Goal: Information Seeking & Learning: Check status

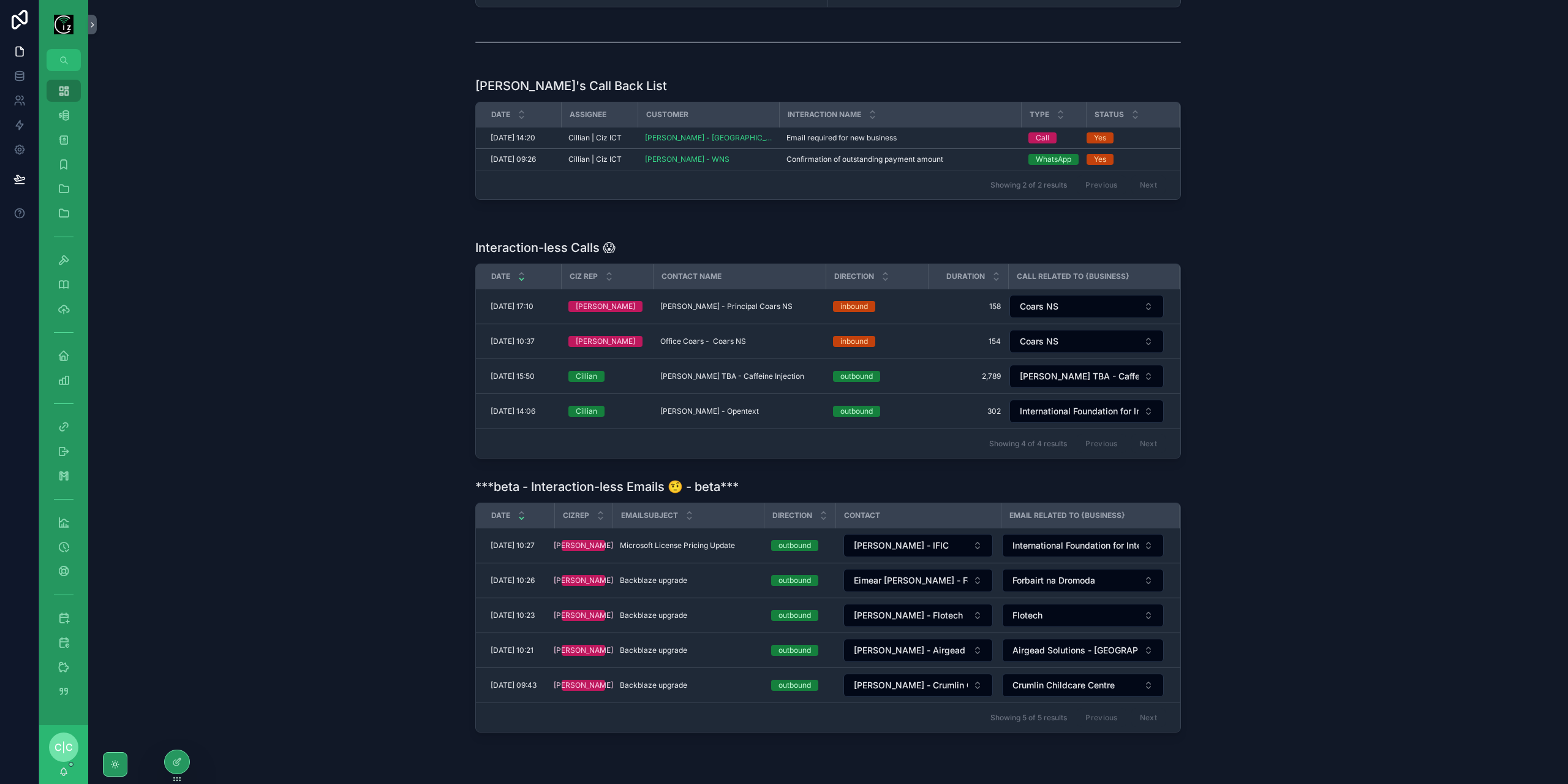
scroll to position [184, 0]
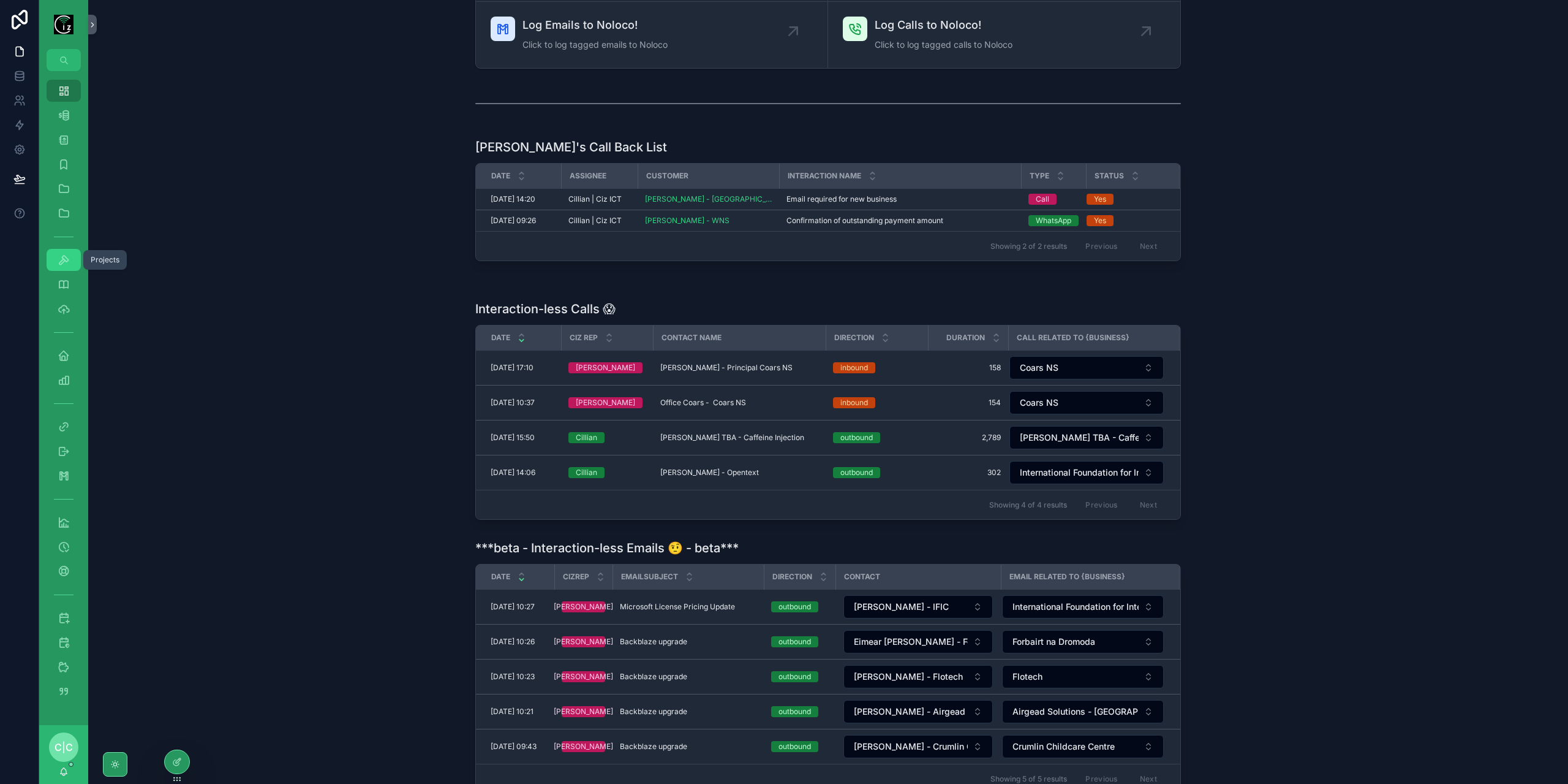
click at [65, 259] on icon "scrollable content" at bounding box center [64, 259] width 12 height 12
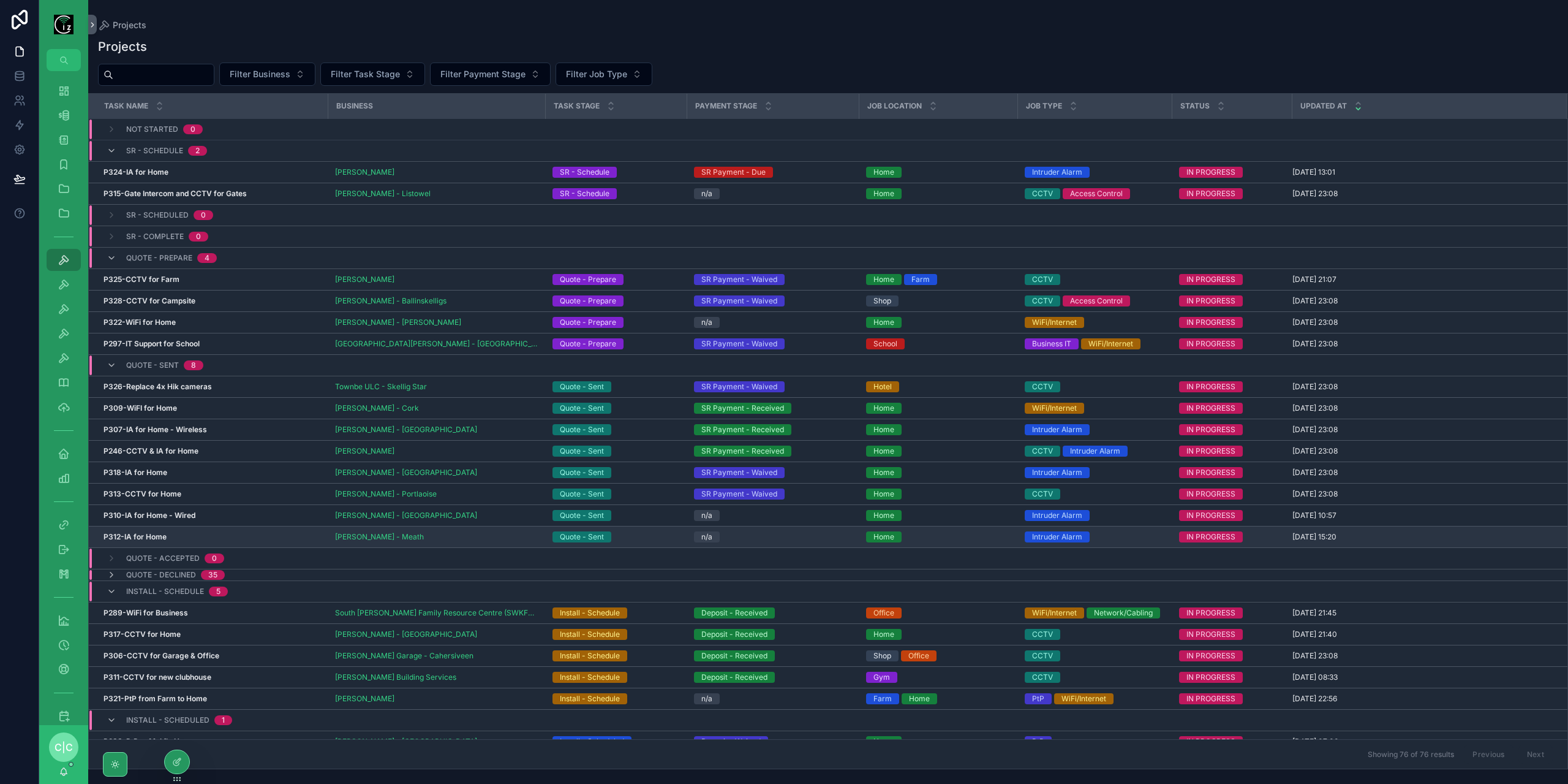
click at [511, 534] on div "[PERSON_NAME] - Meath" at bounding box center [436, 537] width 203 height 10
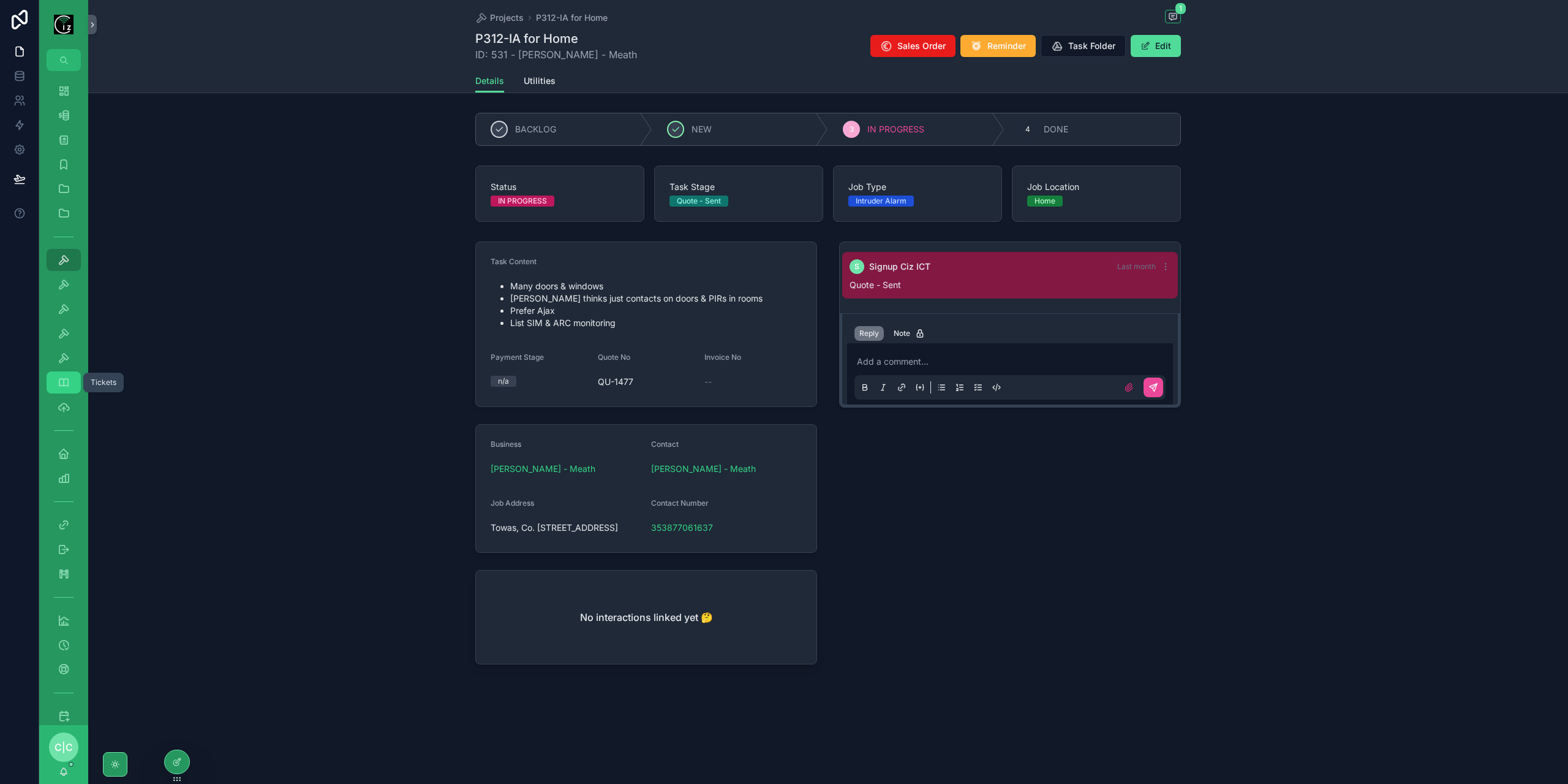
click at [69, 384] on div "Tickets 352" at bounding box center [63, 382] width 20 height 20
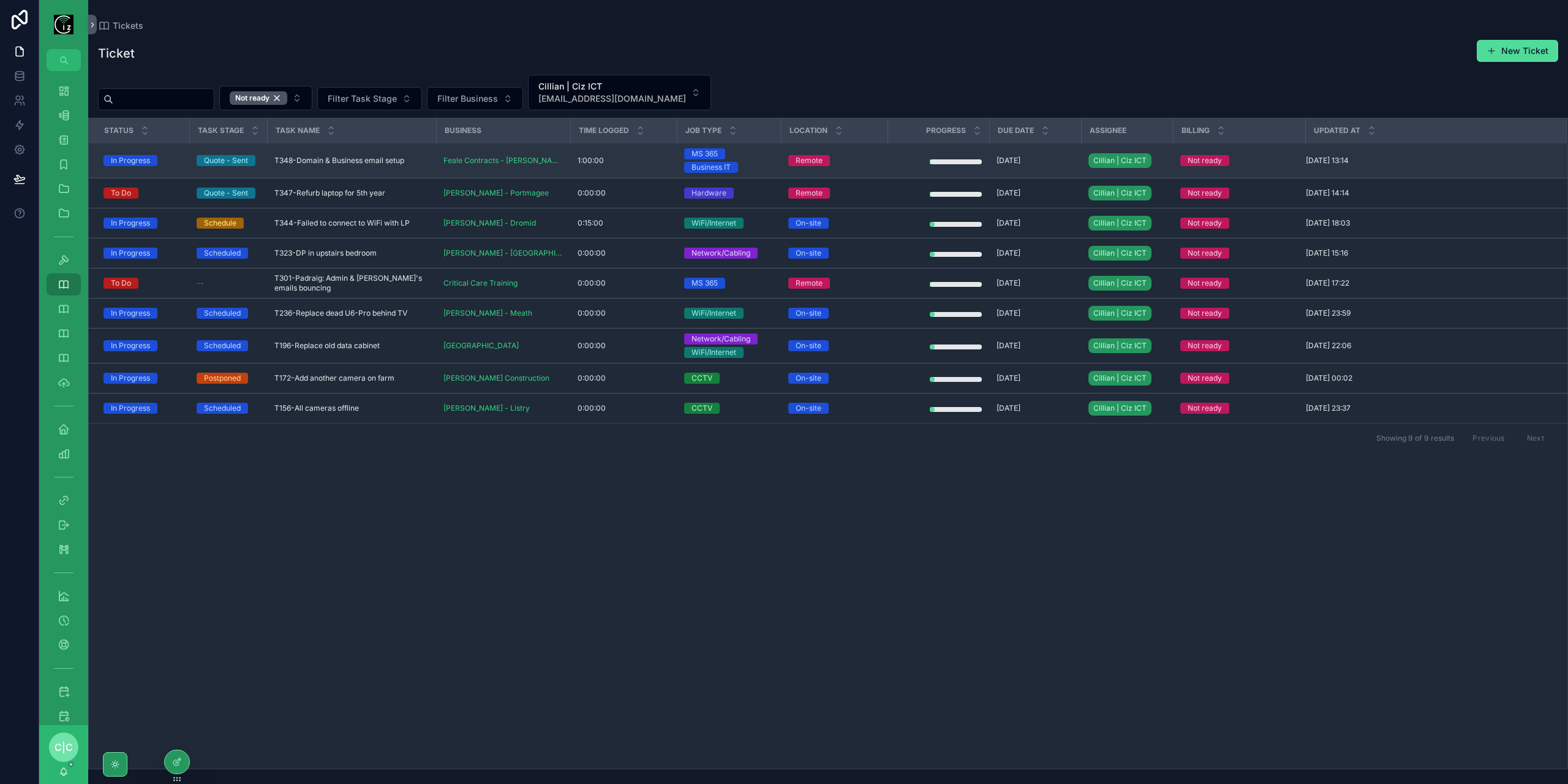
click at [357, 161] on span "T348-Domain & Business email setup" at bounding box center [339, 161] width 130 height 10
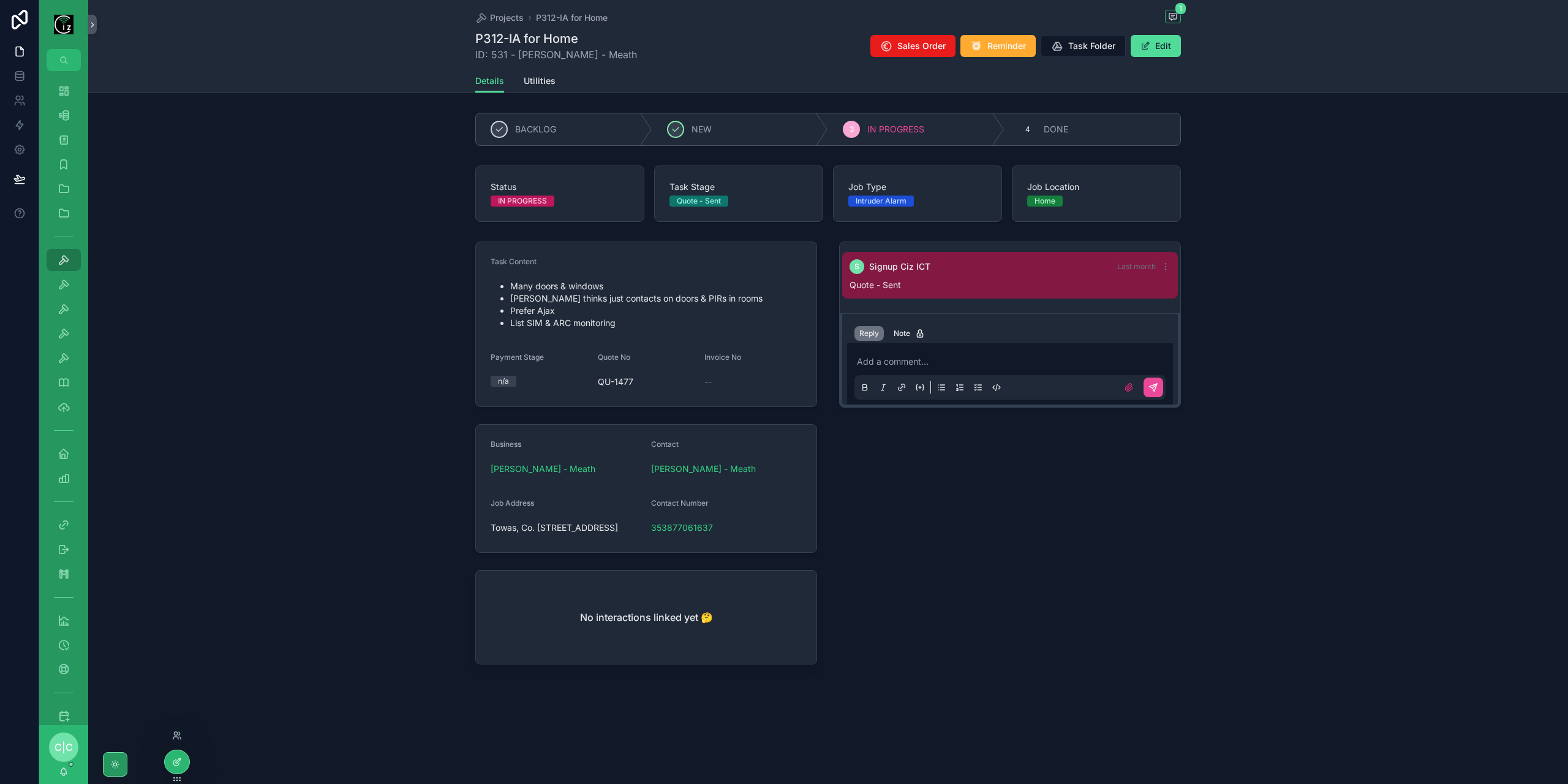
click at [179, 767] on div at bounding box center [177, 762] width 25 height 23
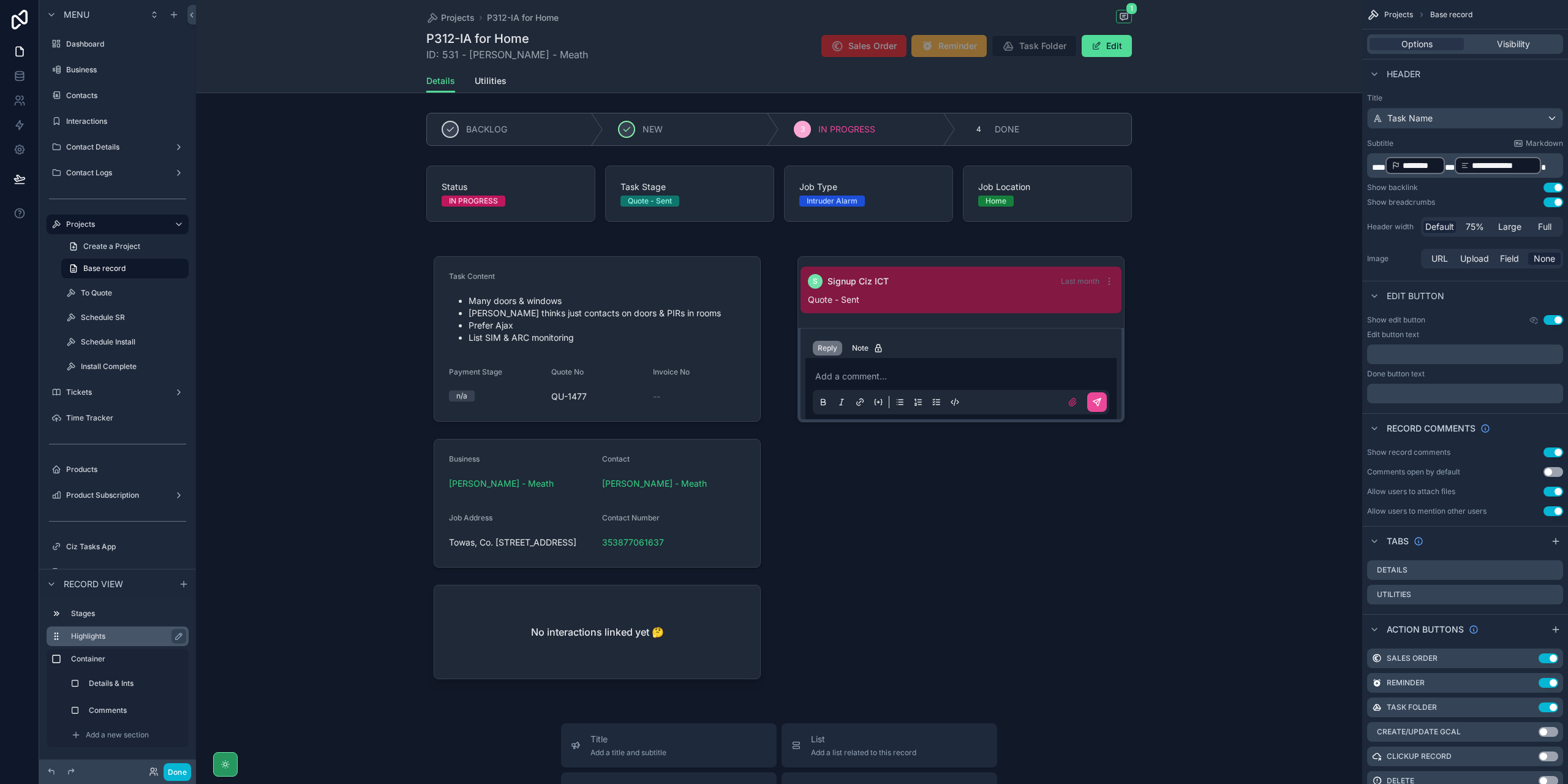
click at [98, 638] on label "Highlights" at bounding box center [124, 636] width 108 height 10
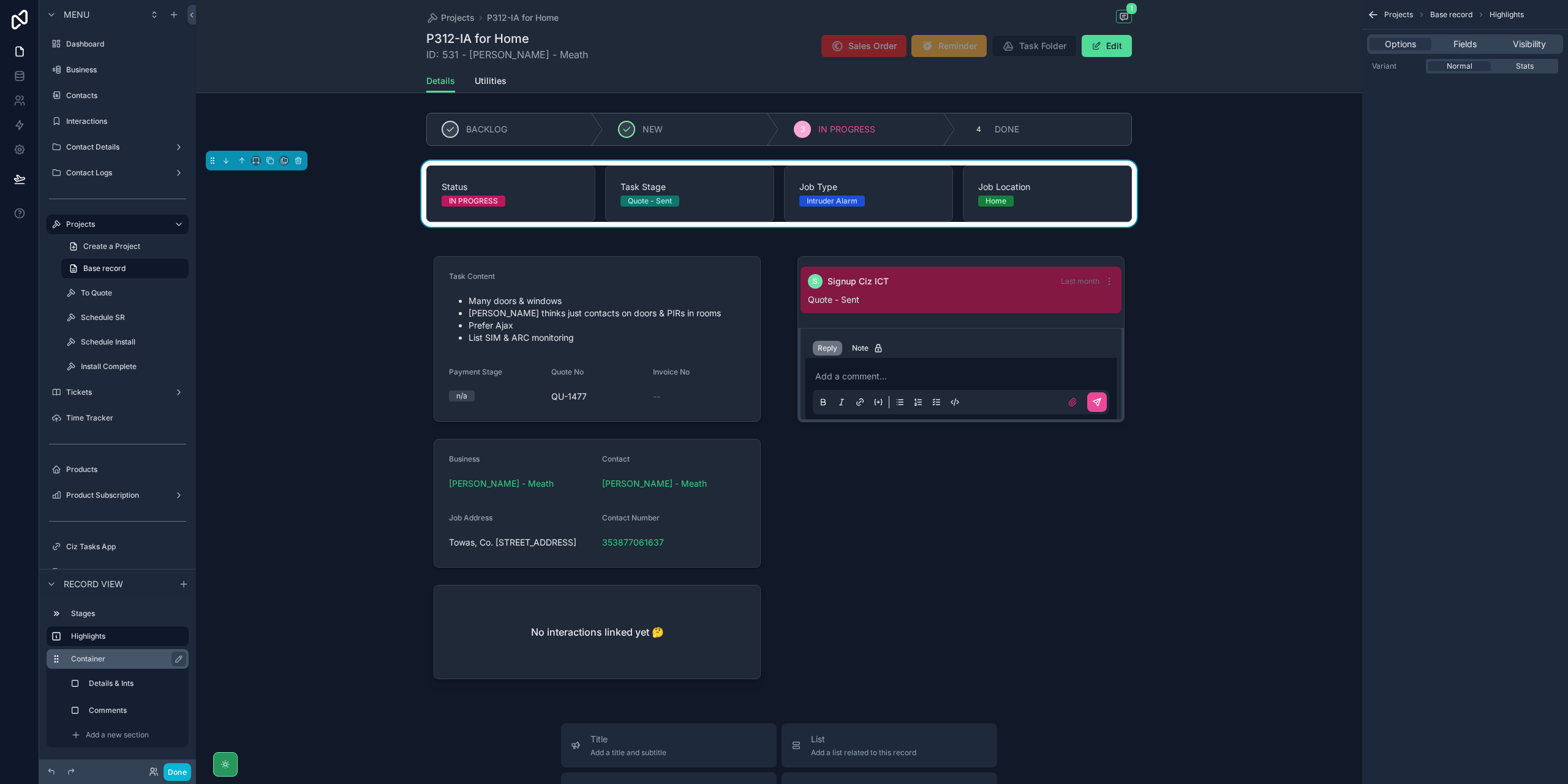
click at [111, 660] on label "Container" at bounding box center [124, 659] width 108 height 10
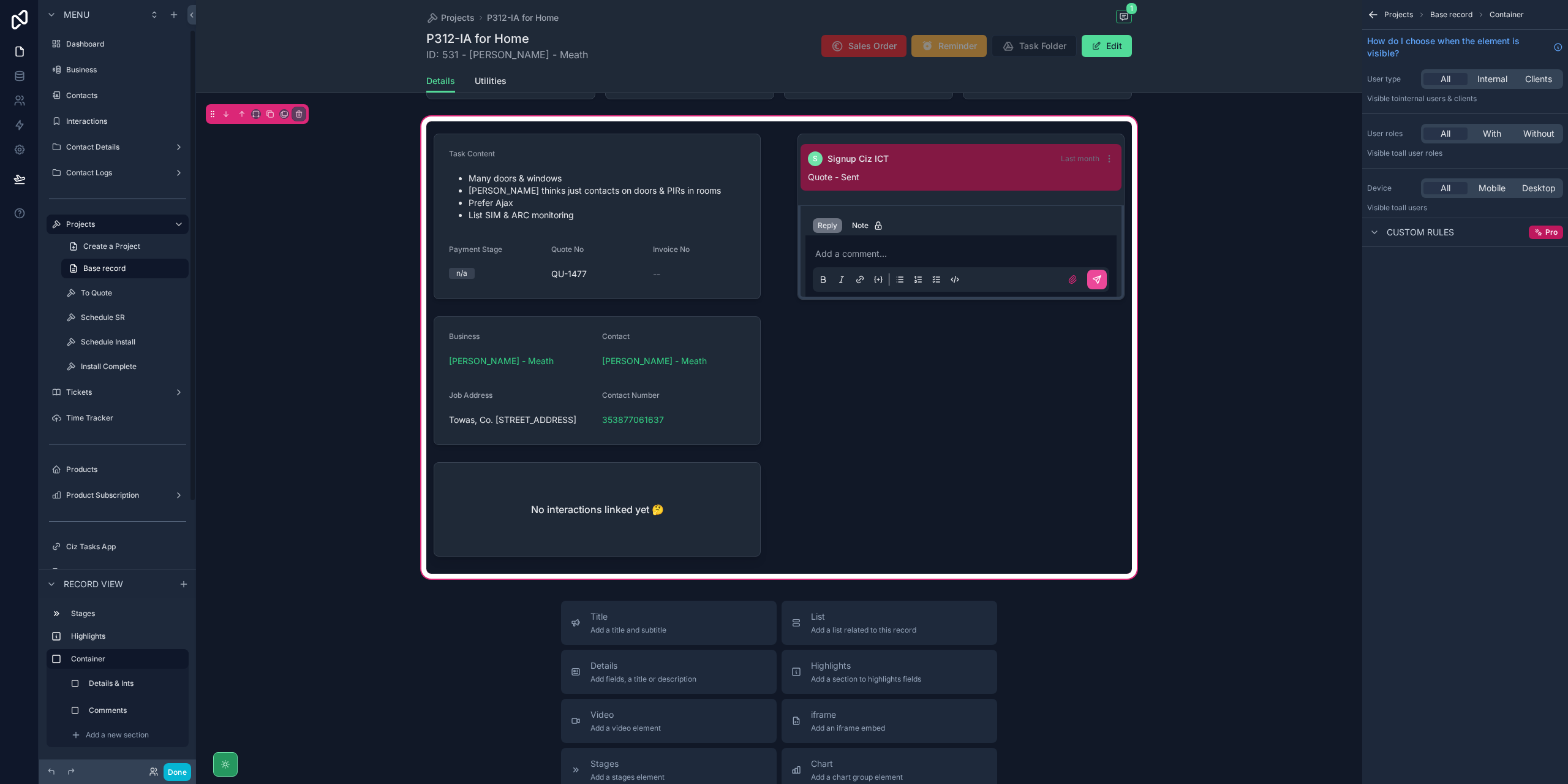
scroll to position [62, 0]
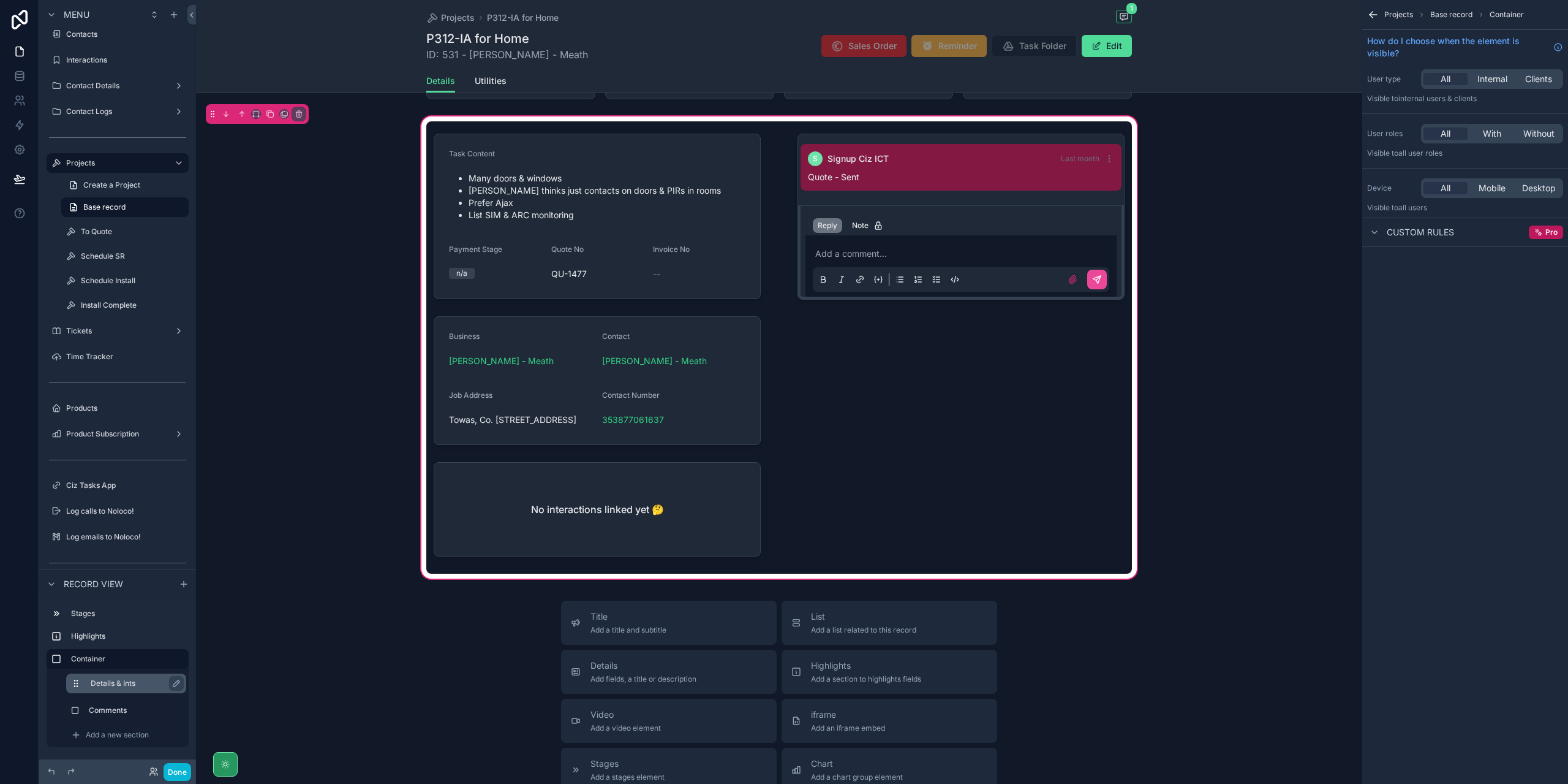
click at [118, 688] on div "Details & Ints" at bounding box center [135, 683] width 90 height 14
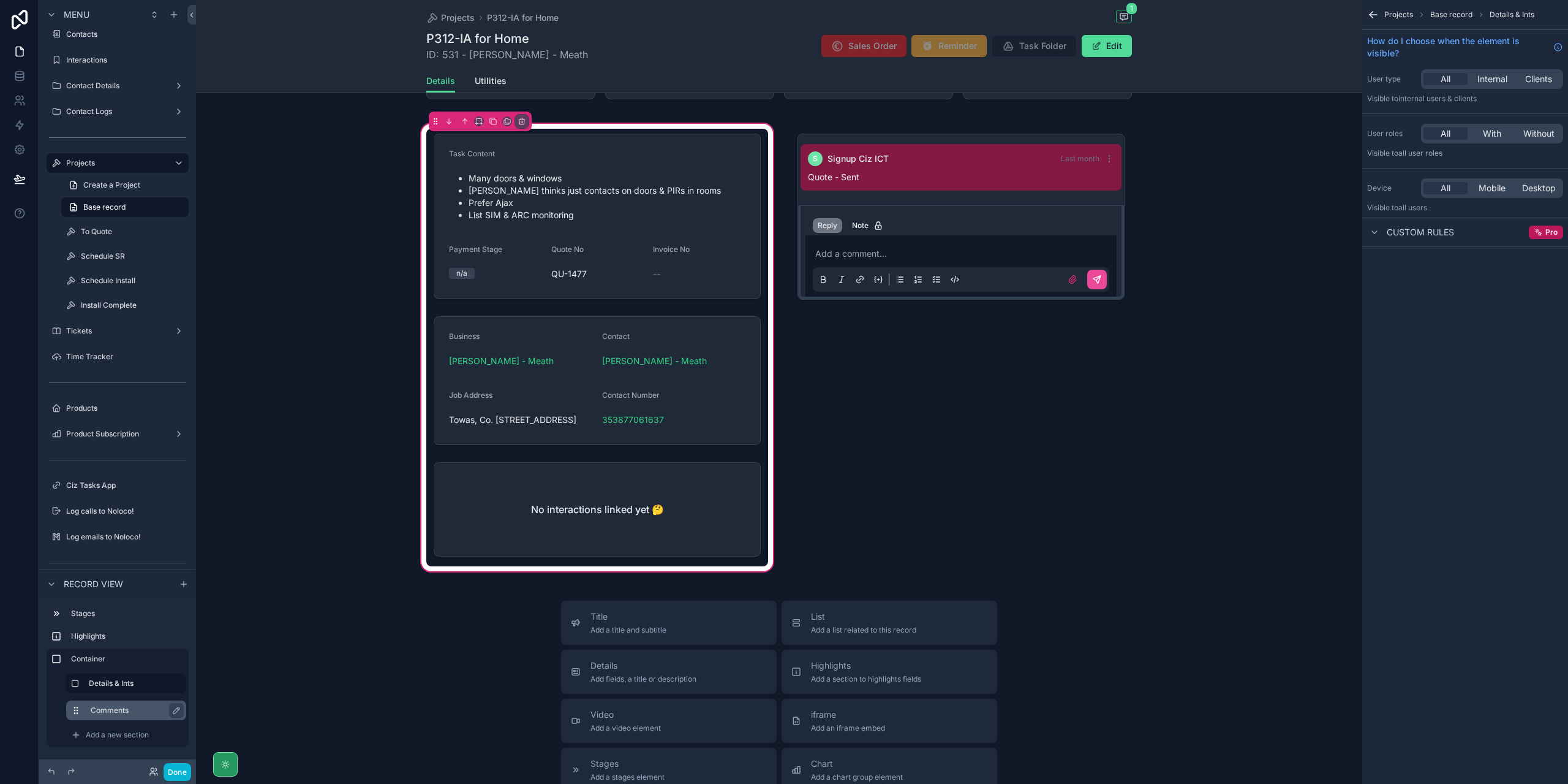
click at [118, 718] on div "Comments" at bounding box center [126, 709] width 120 height 20
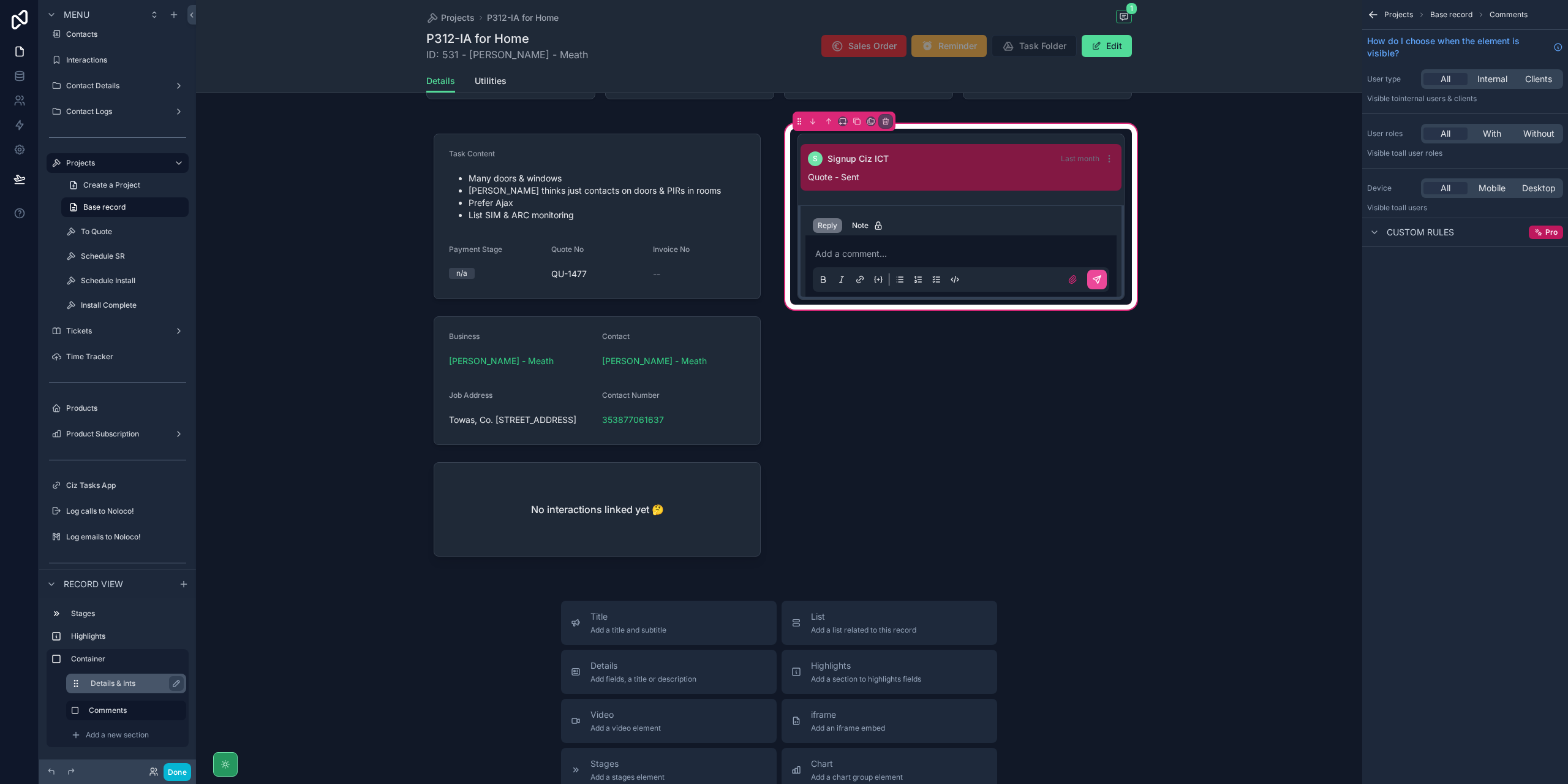
click at [134, 688] on div "Details & Ints" at bounding box center [135, 683] width 90 height 14
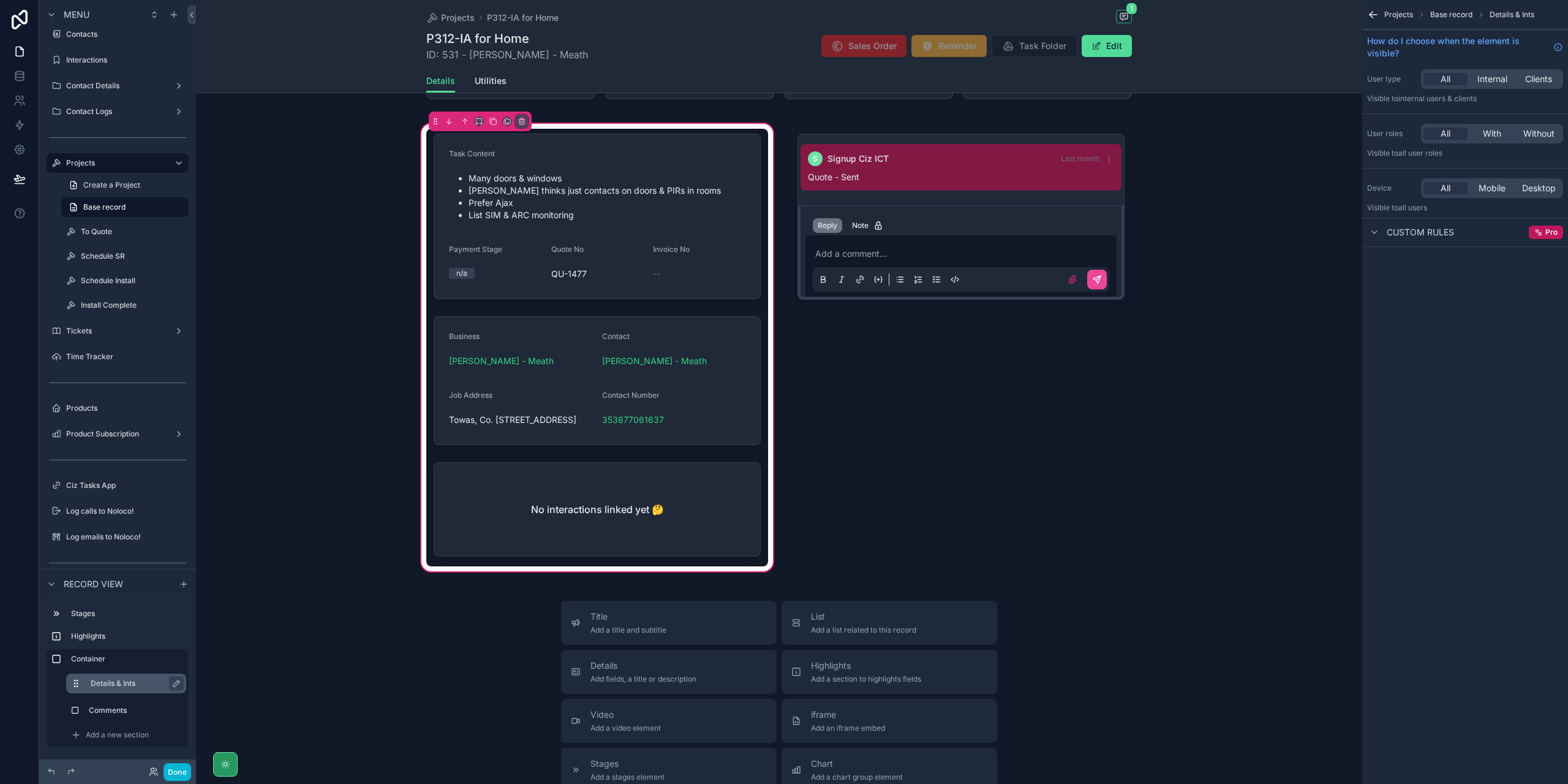
click at [126, 680] on label "Details & Ints" at bounding box center [133, 683] width 85 height 10
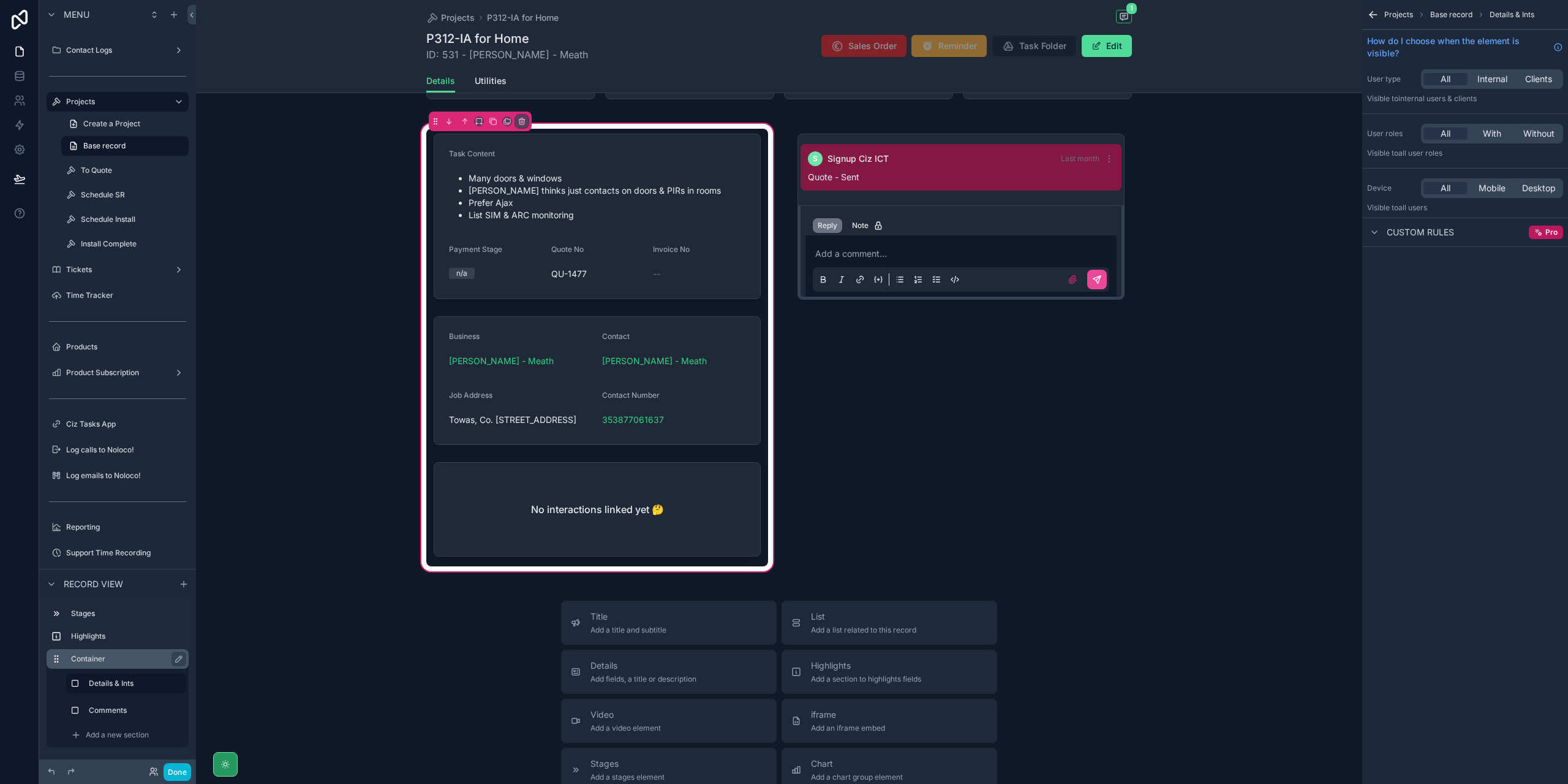
click at [137, 665] on div "Container" at bounding box center [127, 659] width 113 height 14
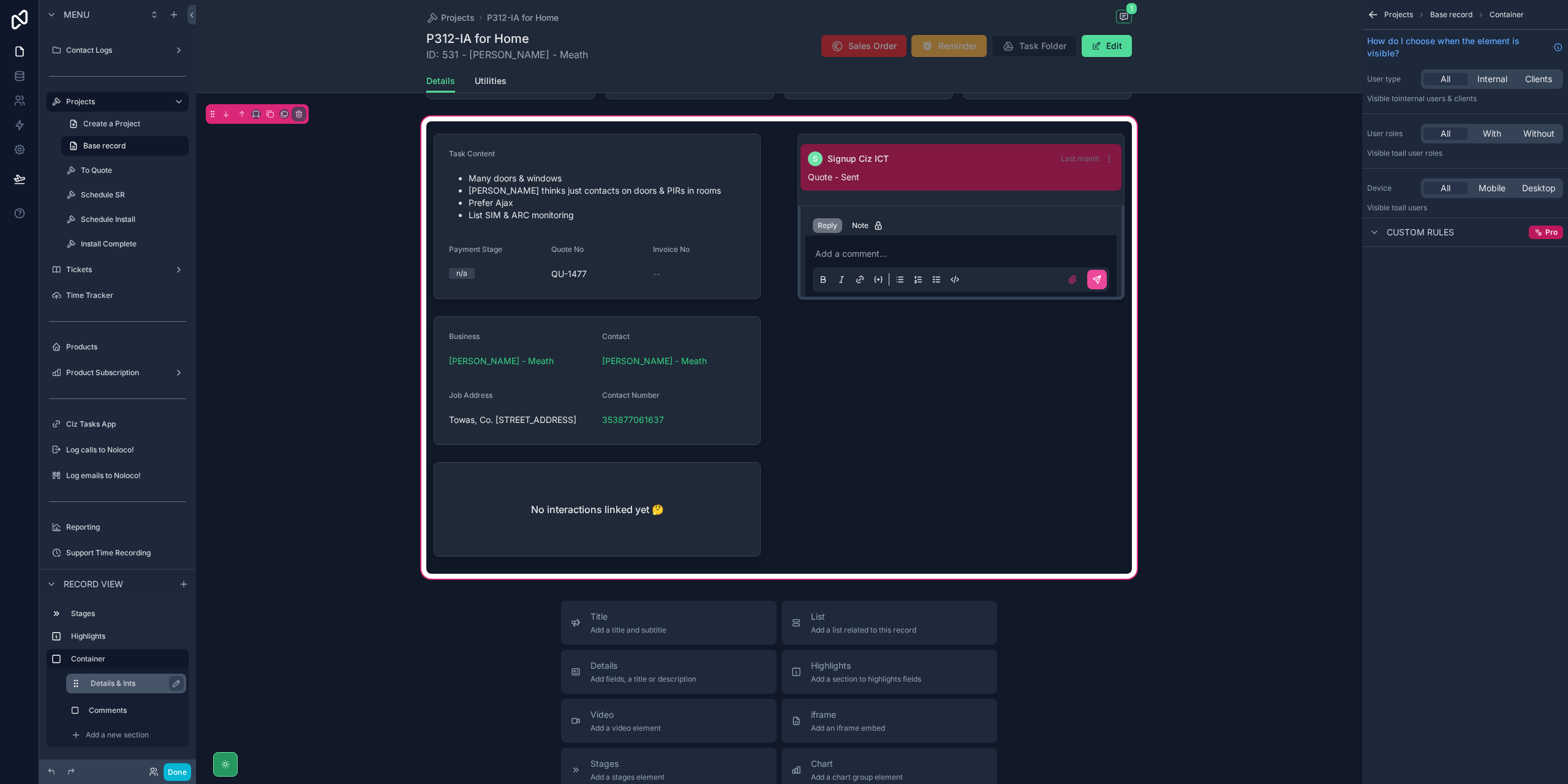
click at [131, 687] on label "Details & Ints" at bounding box center [133, 683] width 85 height 10
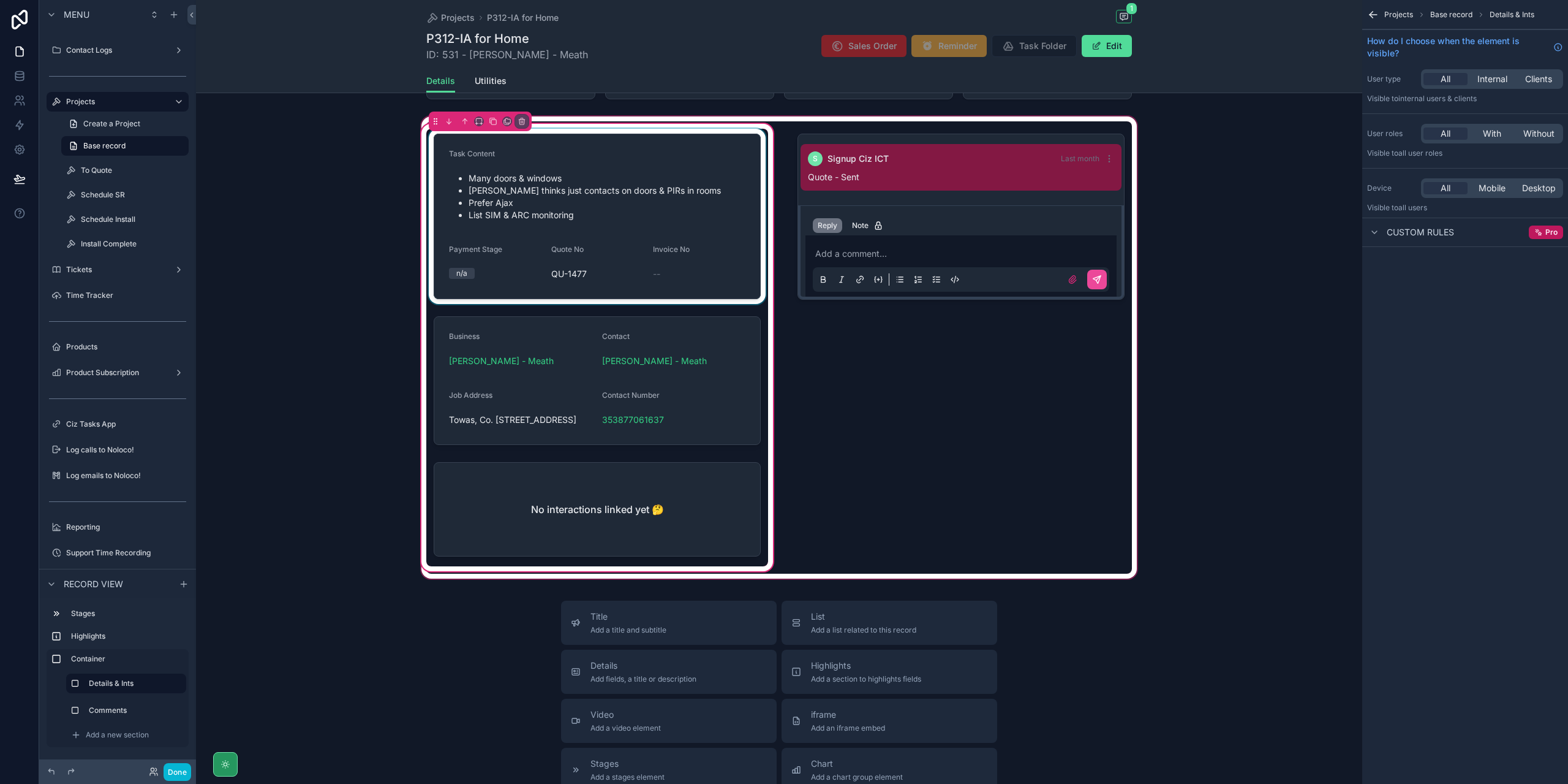
click at [578, 223] on div "scrollable content" at bounding box center [597, 216] width 342 height 175
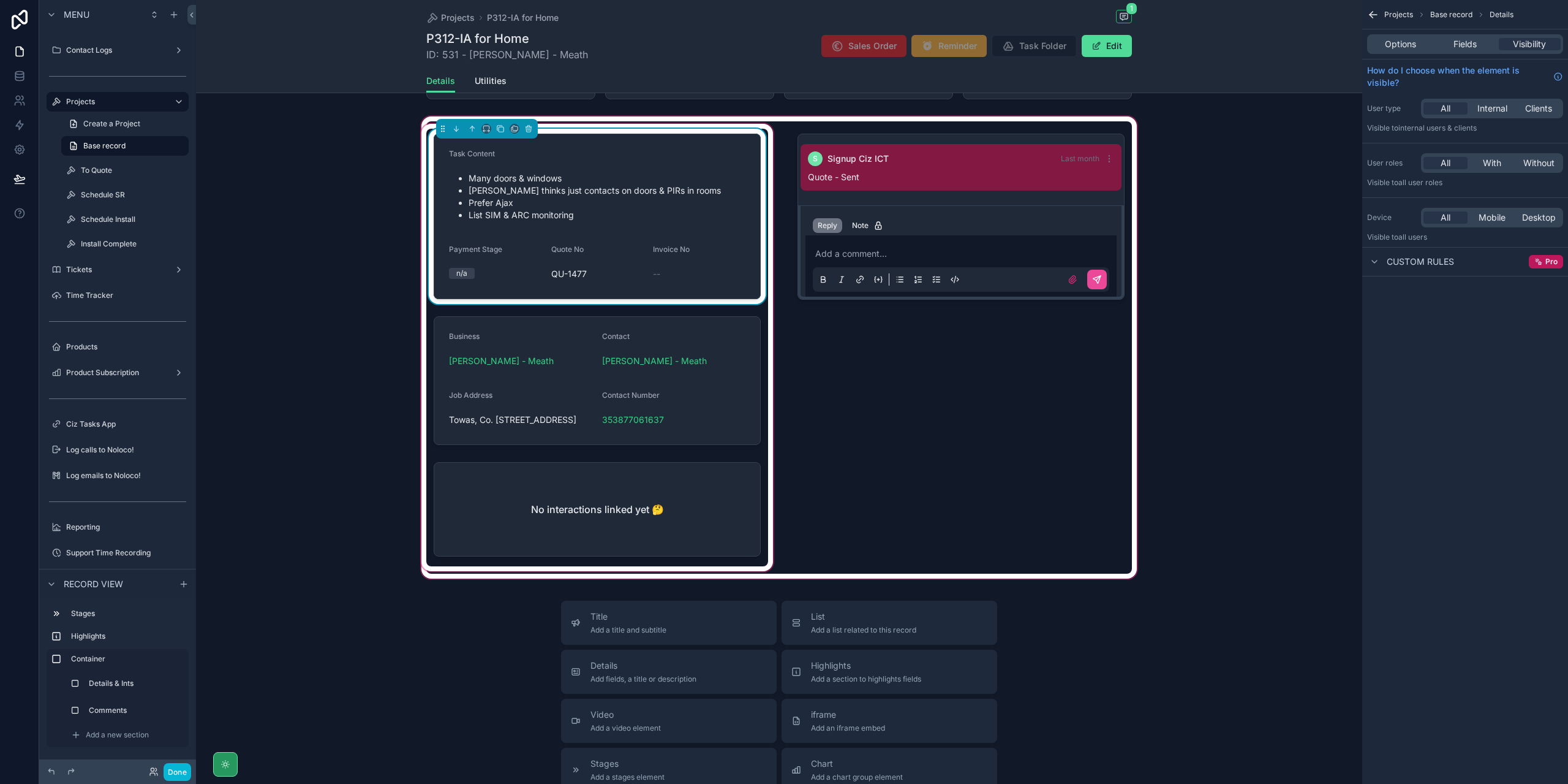
click at [562, 354] on div "scrollable content" at bounding box center [779, 347] width 1166 height 467
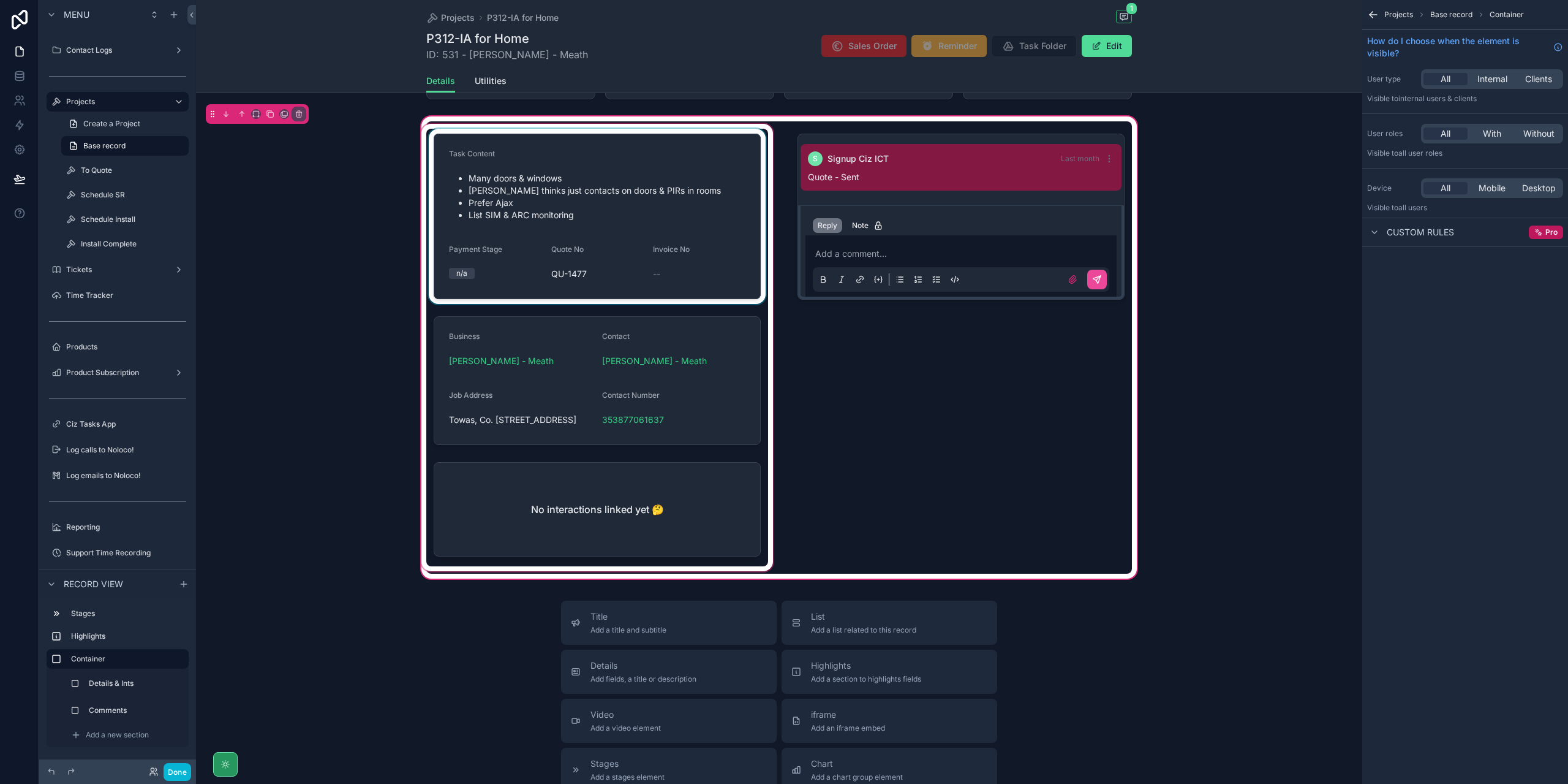
click at [559, 368] on div "scrollable content" at bounding box center [597, 347] width 357 height 452
click at [572, 251] on div "scrollable content" at bounding box center [597, 347] width 357 height 452
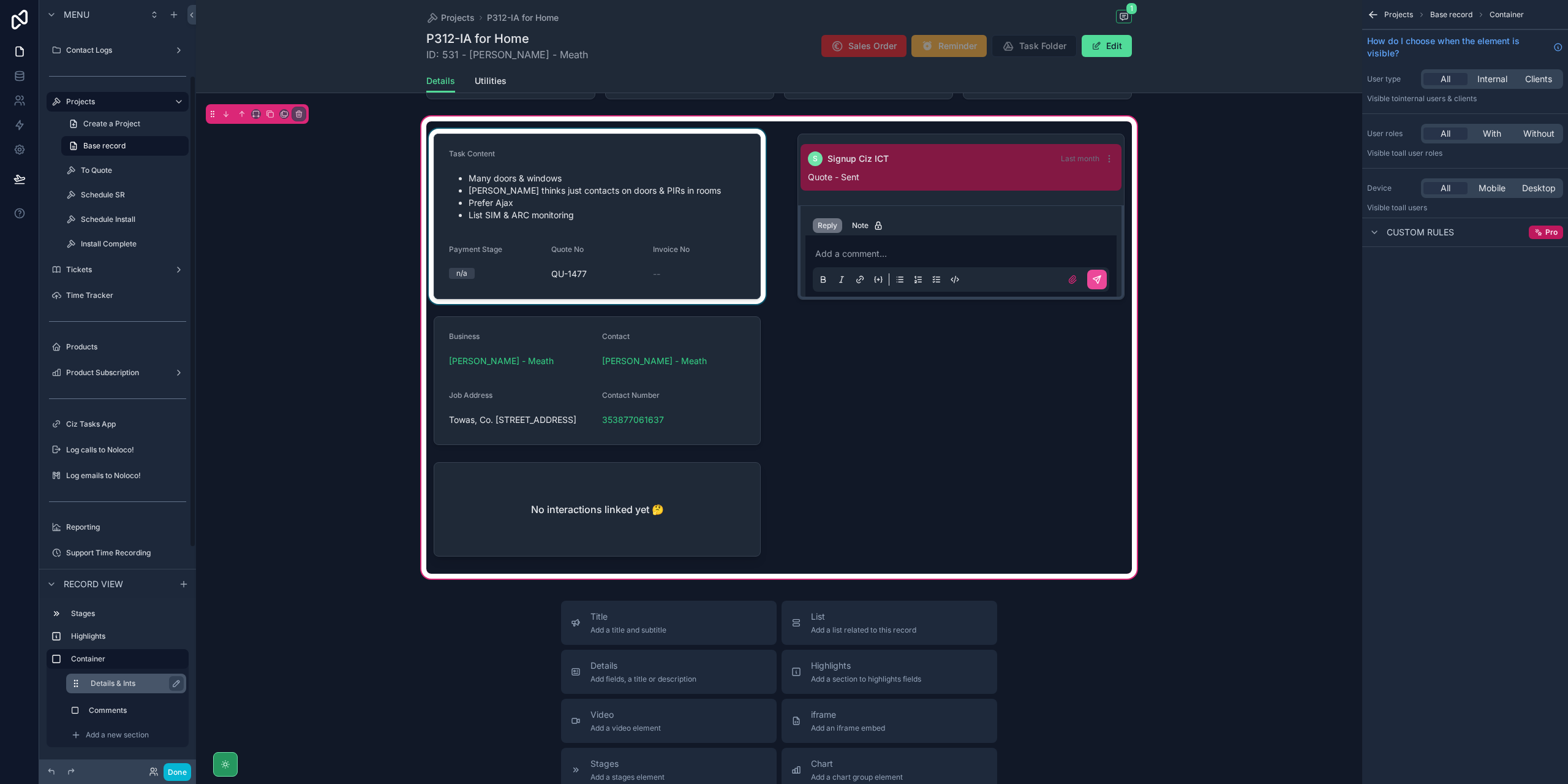
click at [126, 680] on label "Details & Ints" at bounding box center [133, 683] width 85 height 10
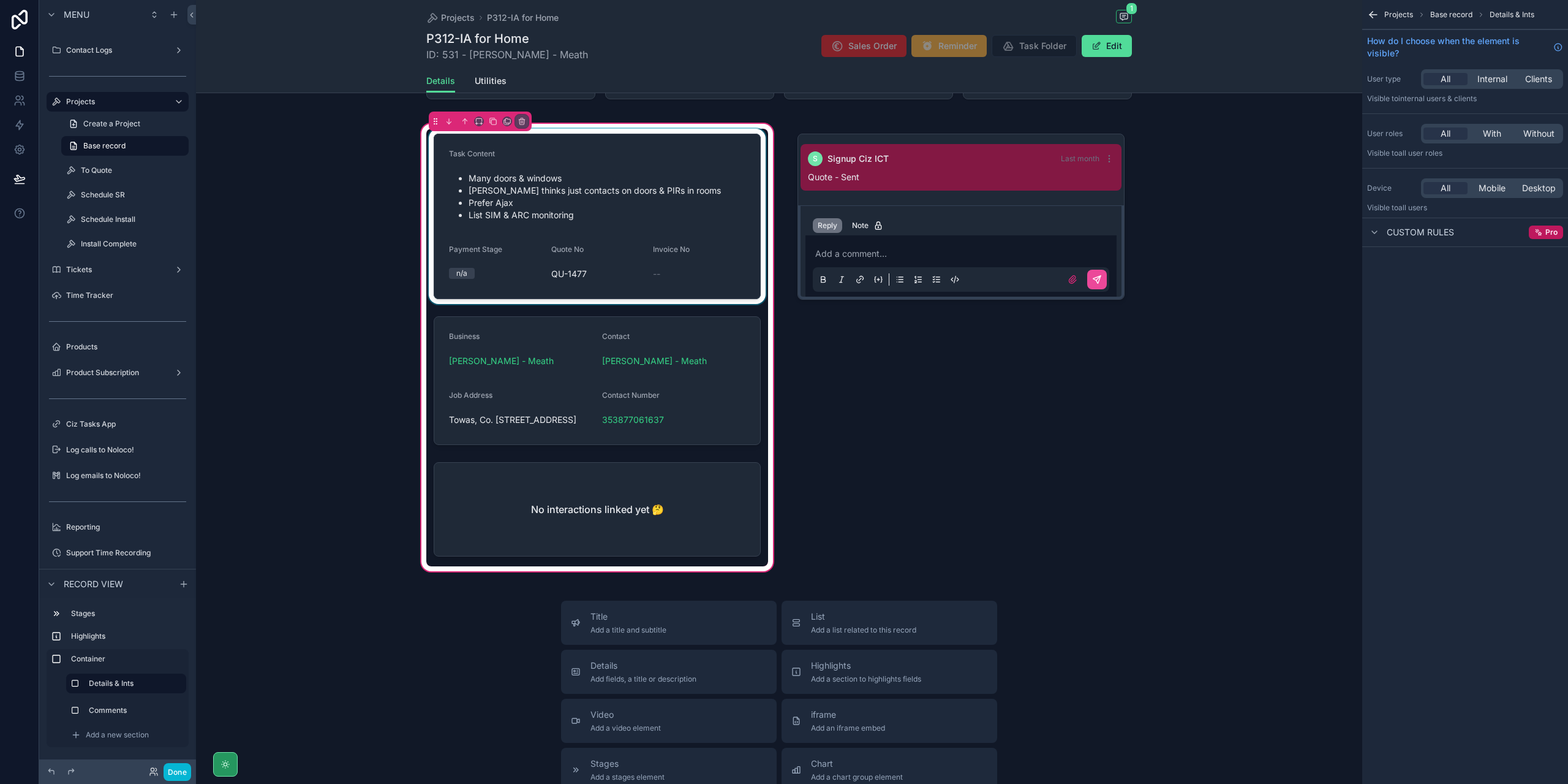
click at [596, 235] on div "scrollable content" at bounding box center [597, 216] width 342 height 175
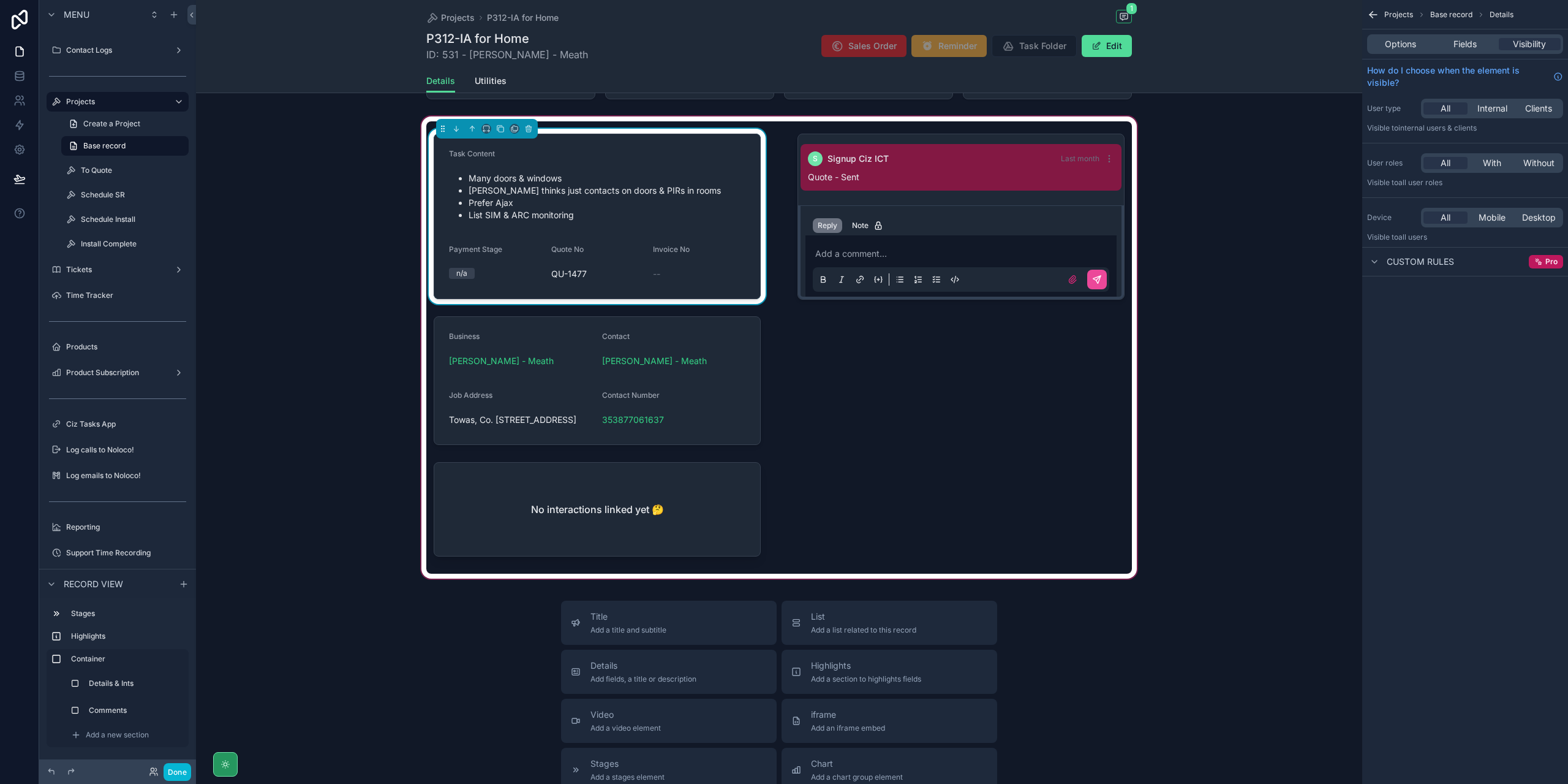
click at [554, 402] on div "scrollable content" at bounding box center [779, 347] width 1166 height 467
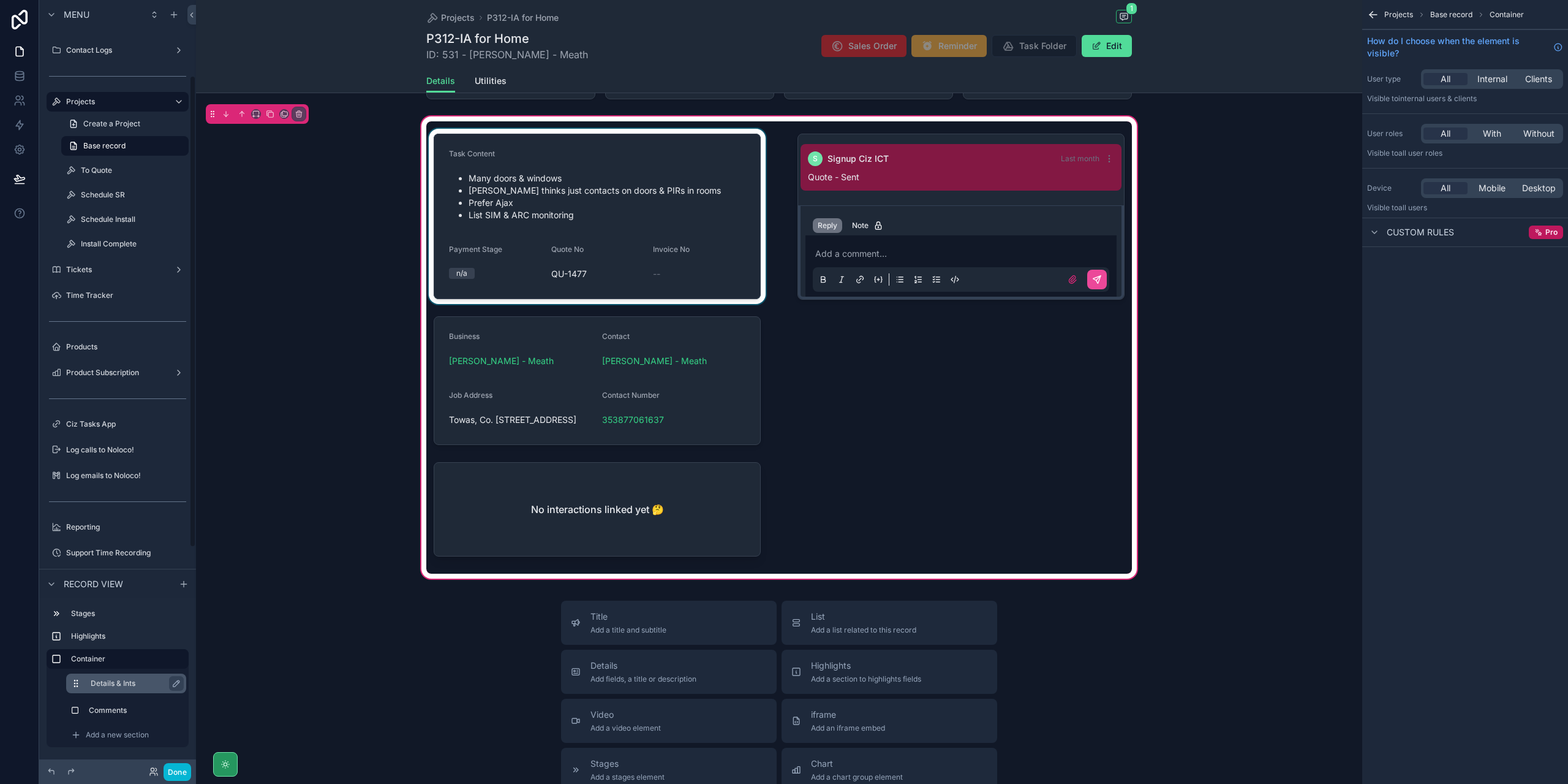
click at [106, 680] on label "Details & Ints" at bounding box center [133, 683] width 85 height 10
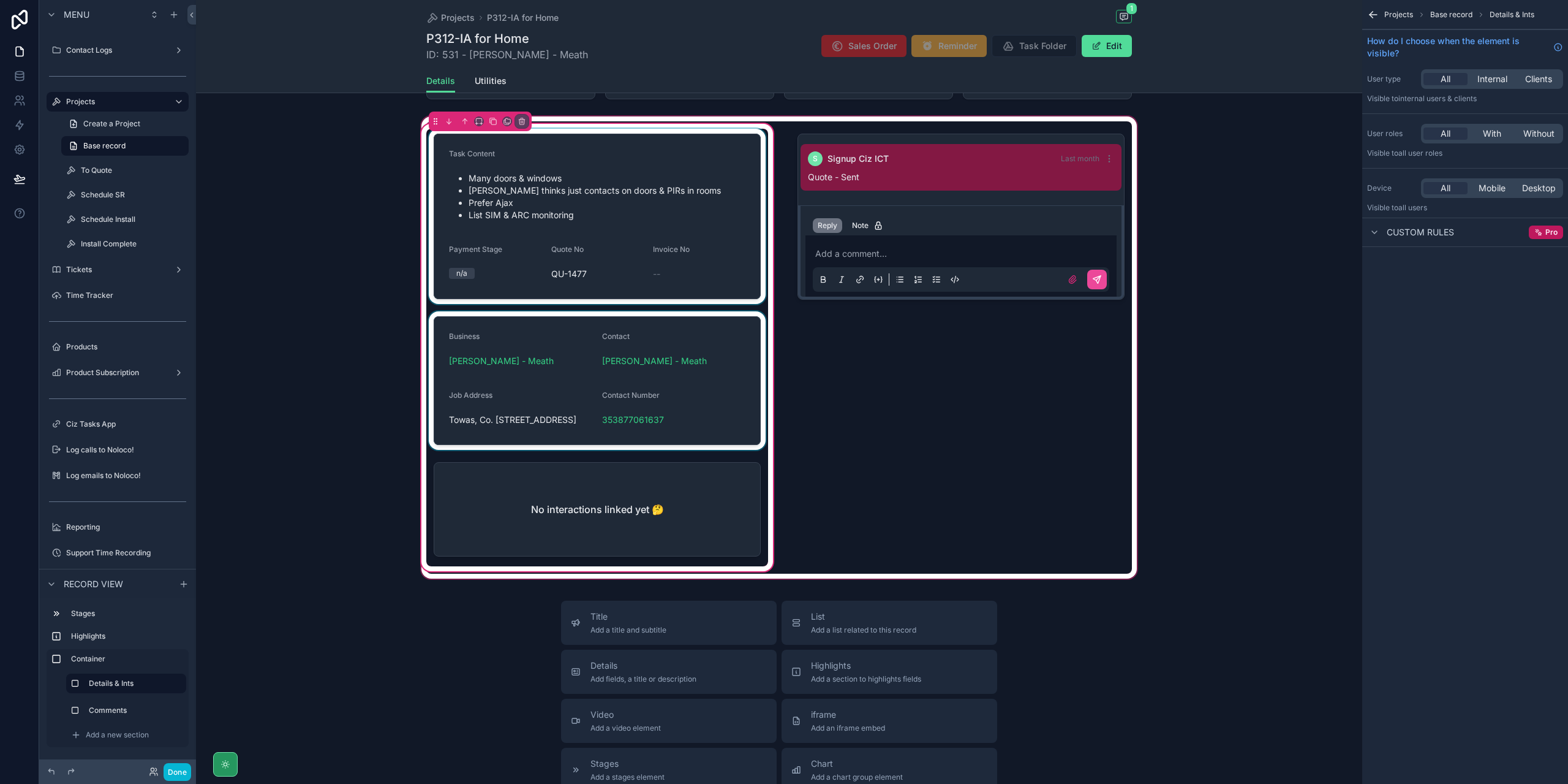
click at [572, 400] on div "scrollable content" at bounding box center [597, 380] width 342 height 138
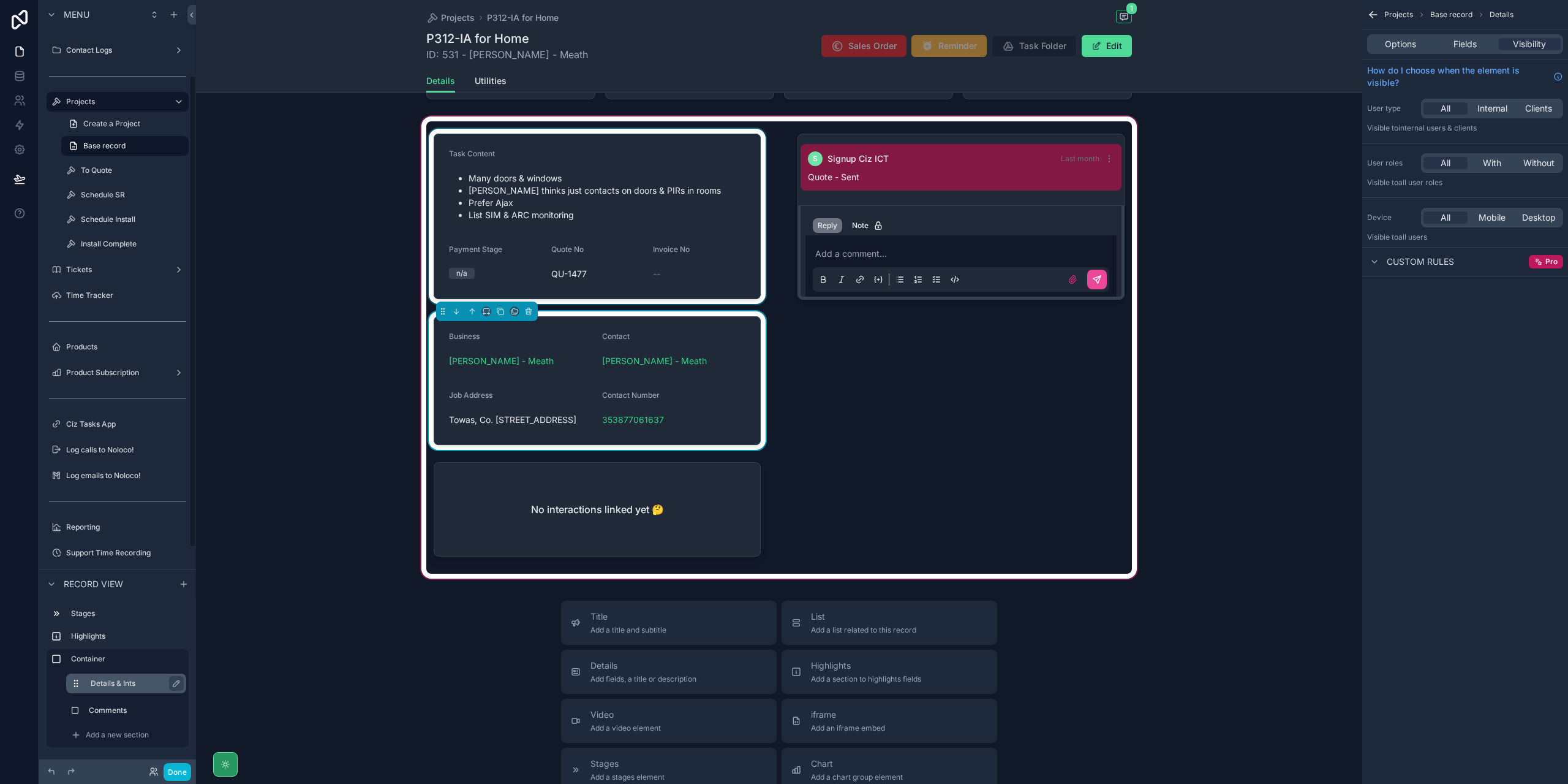
click at [124, 684] on label "Details & Ints" at bounding box center [133, 683] width 85 height 10
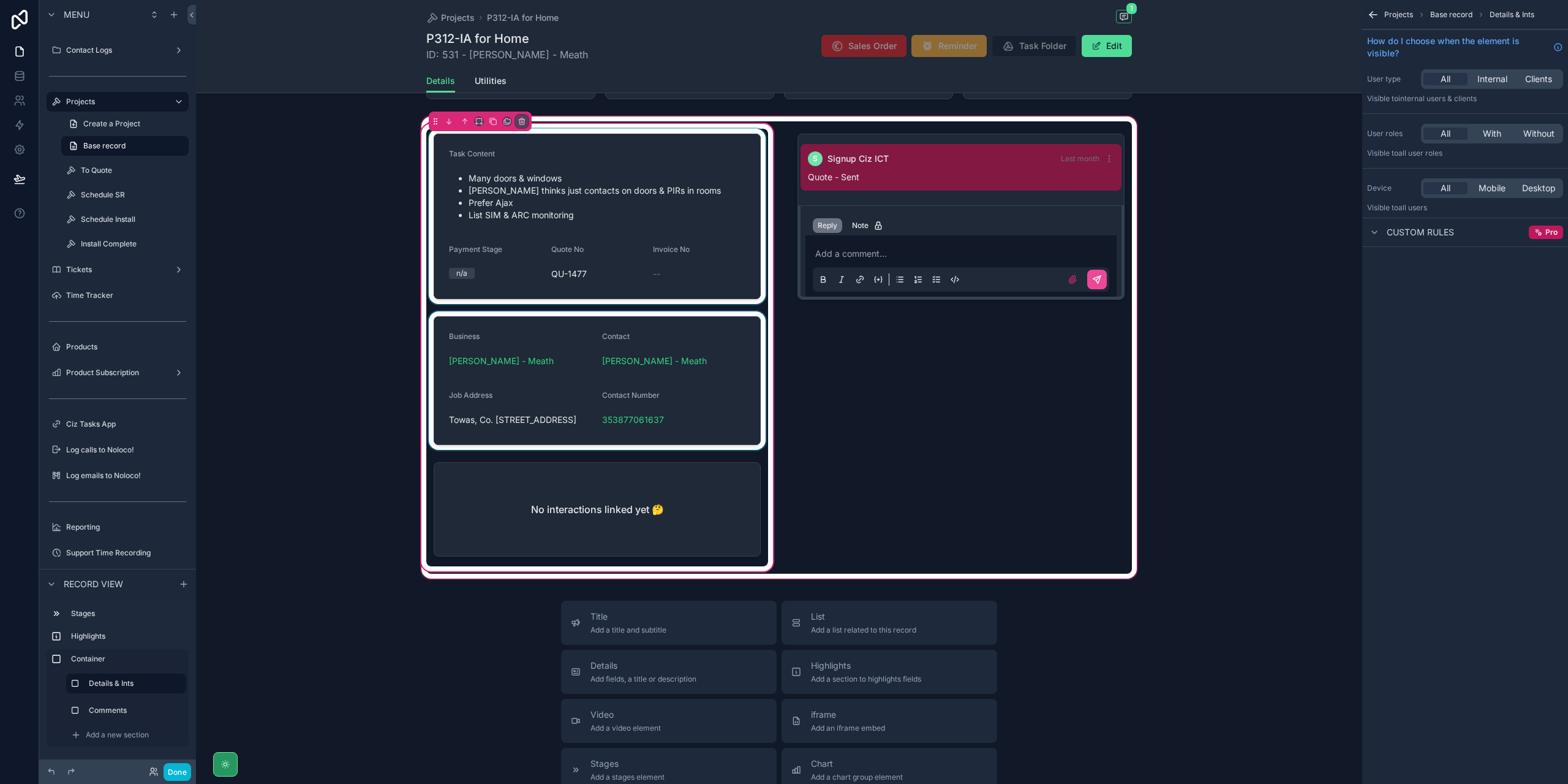
click at [737, 246] on div "scrollable content" at bounding box center [597, 216] width 342 height 175
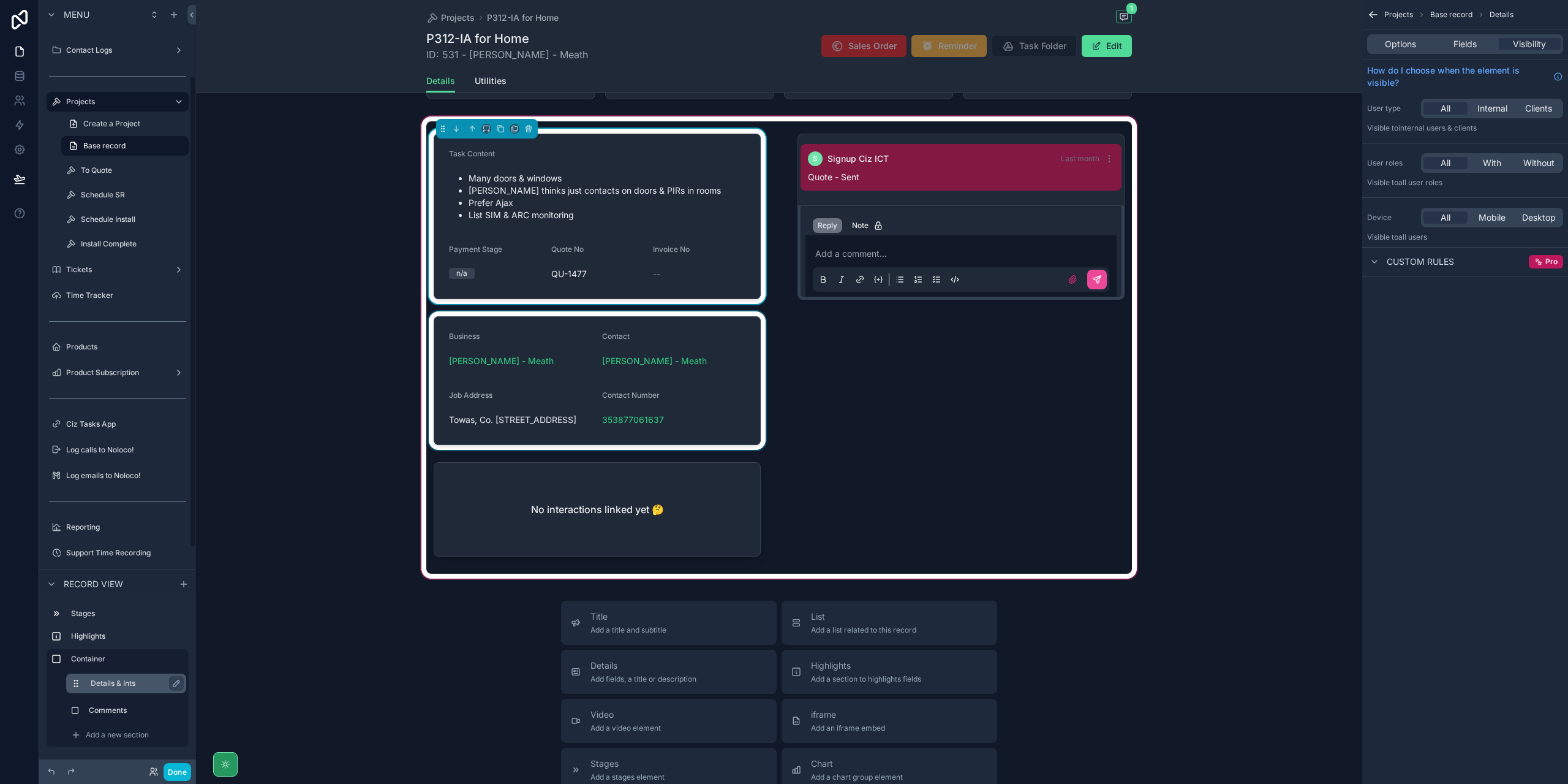
click at [126, 684] on label "Details & Ints" at bounding box center [133, 683] width 85 height 10
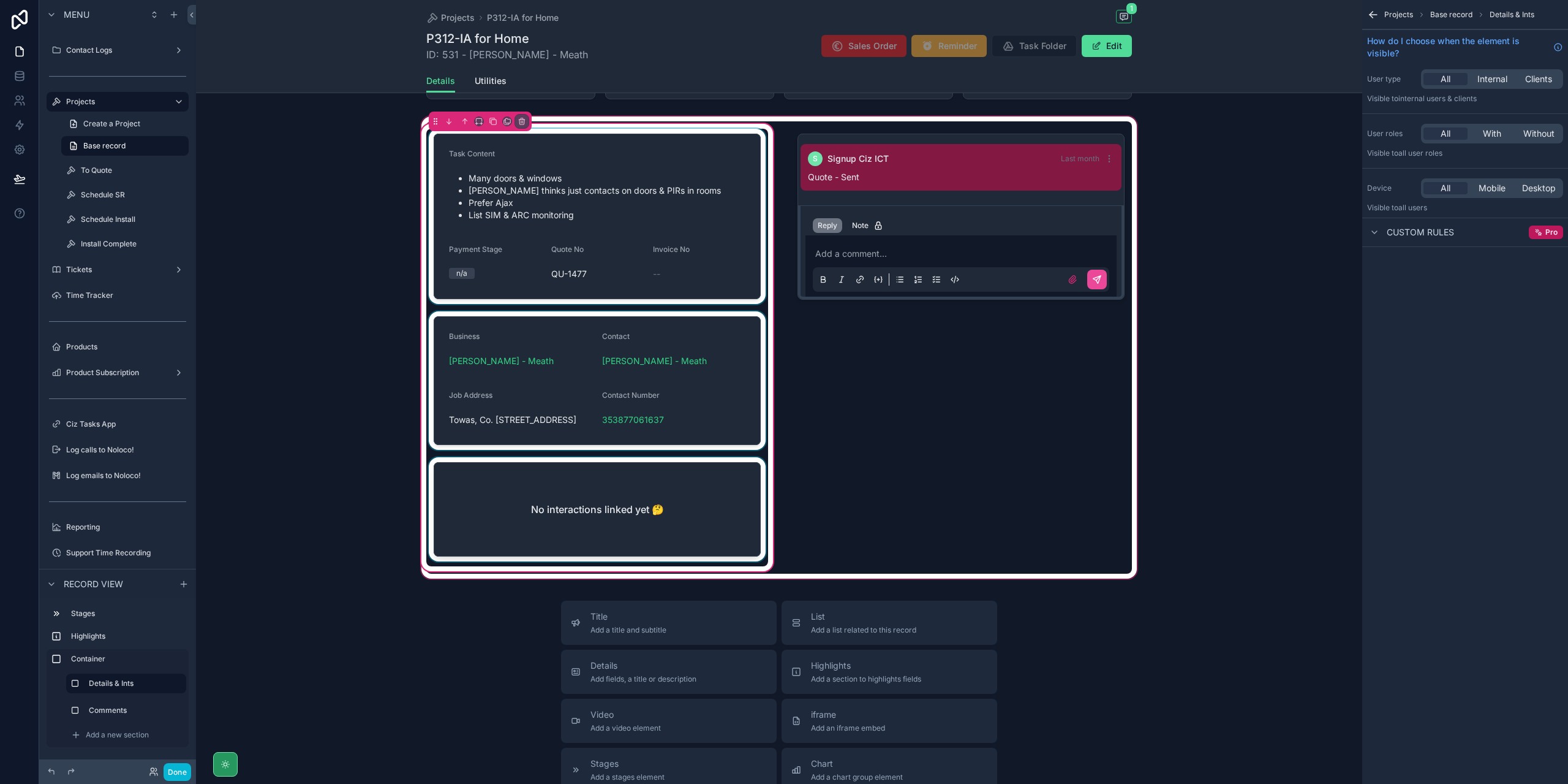
click at [601, 513] on div "scrollable content" at bounding box center [597, 511] width 342 height 109
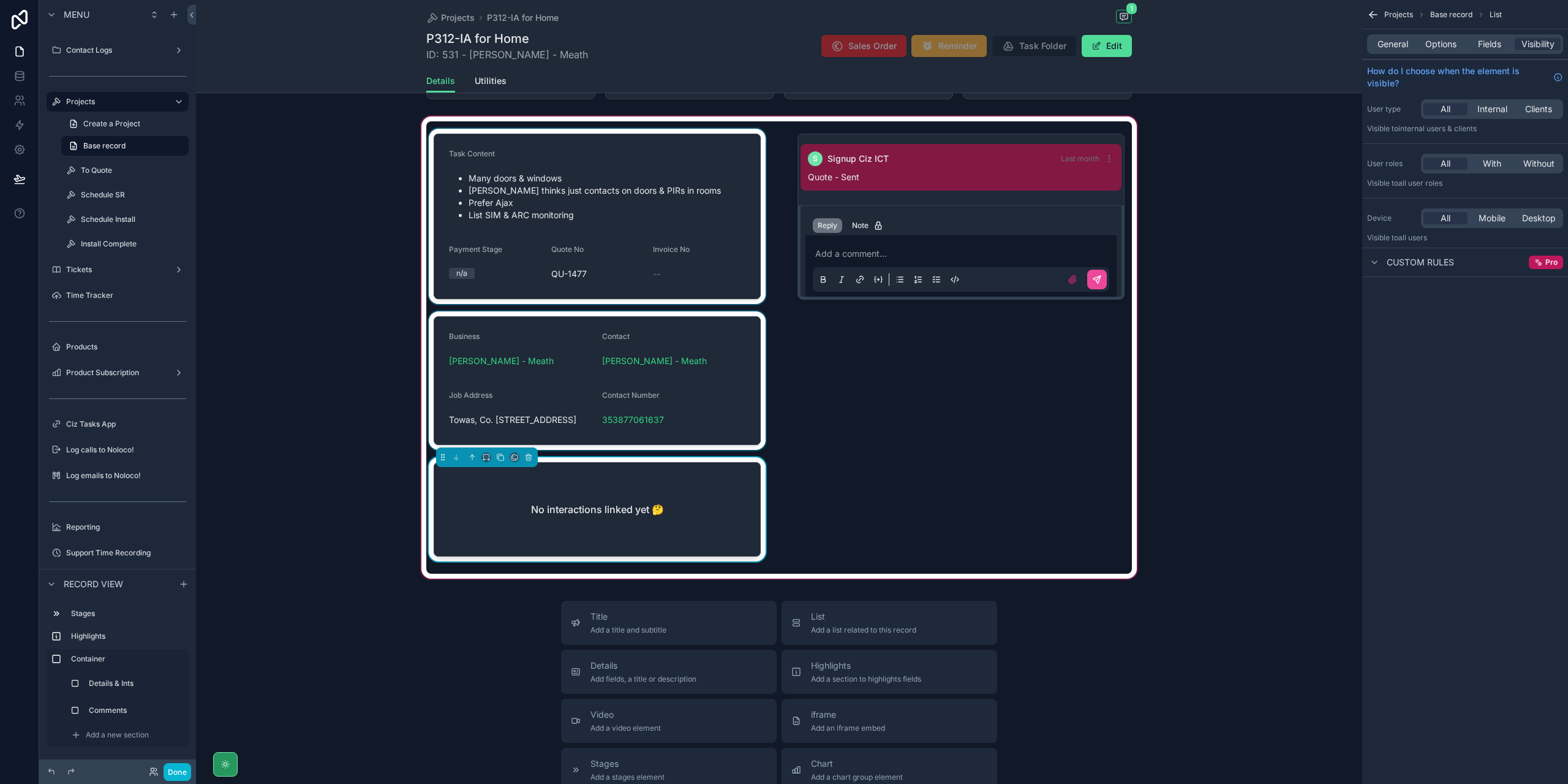
click at [553, 343] on div "scrollable content" at bounding box center [779, 347] width 1166 height 467
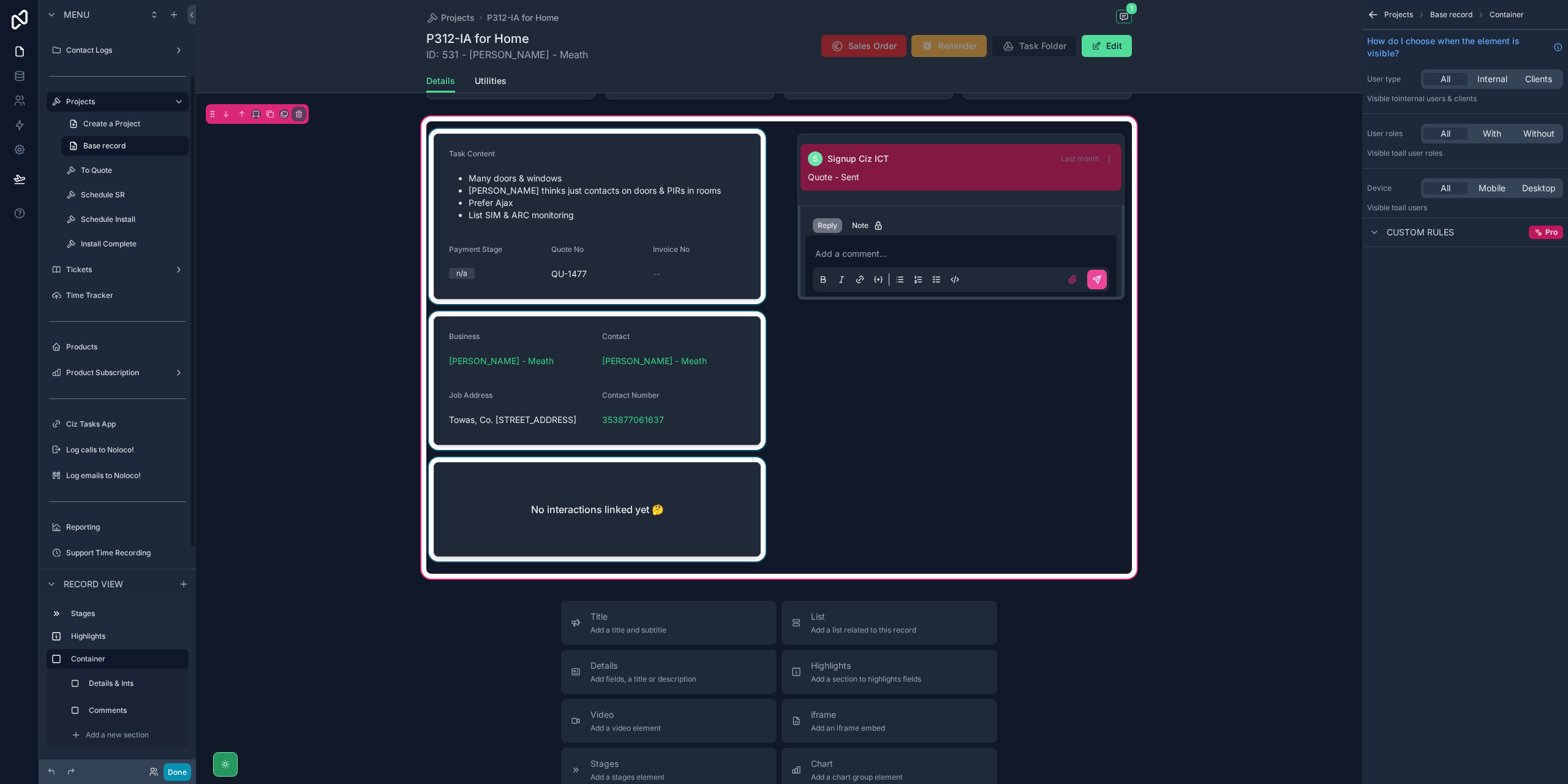
click at [171, 769] on button "Done" at bounding box center [177, 772] width 27 height 18
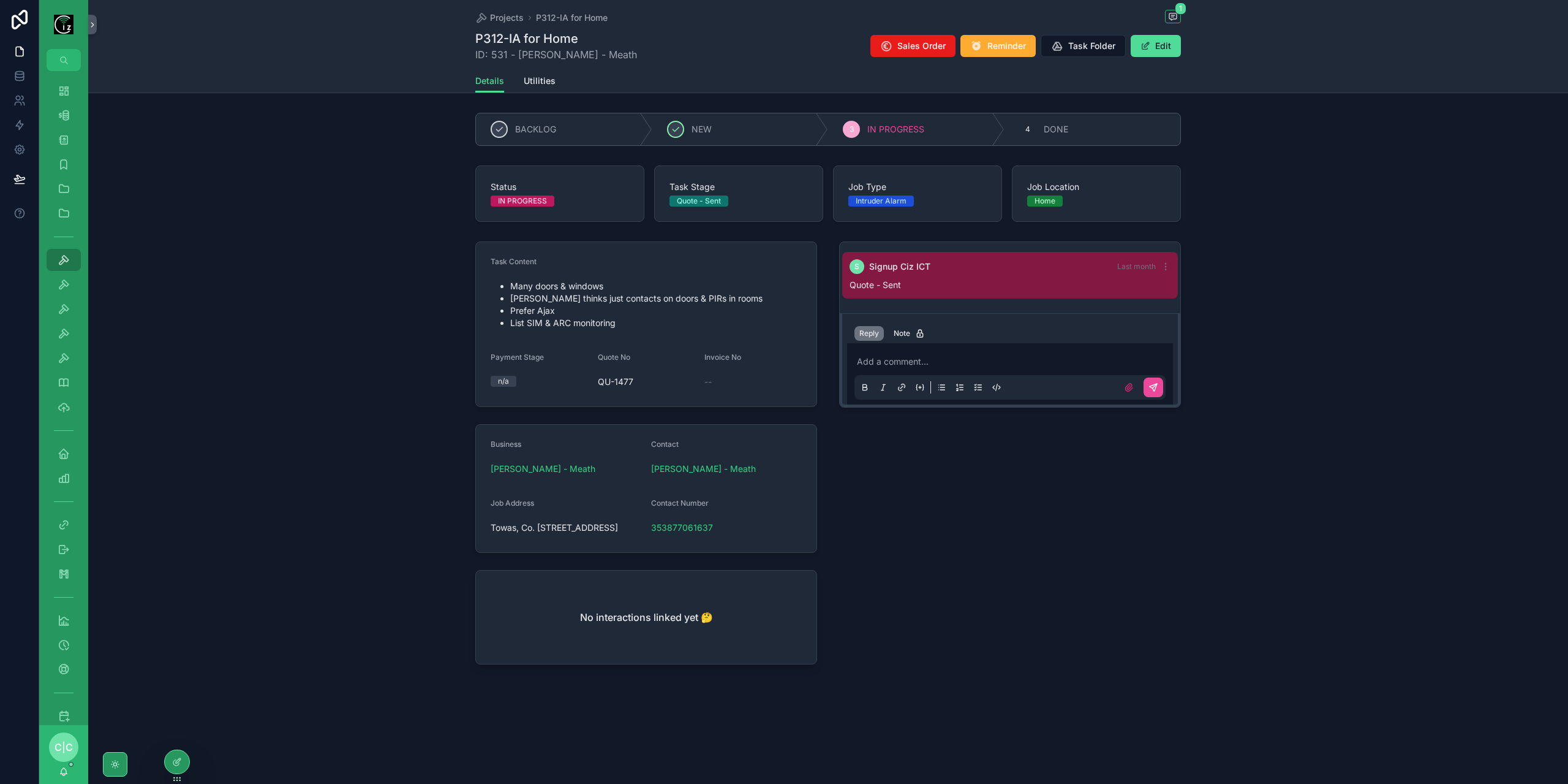
scroll to position [0, 0]
click at [67, 98] on div "Dashboard" at bounding box center [63, 90] width 20 height 20
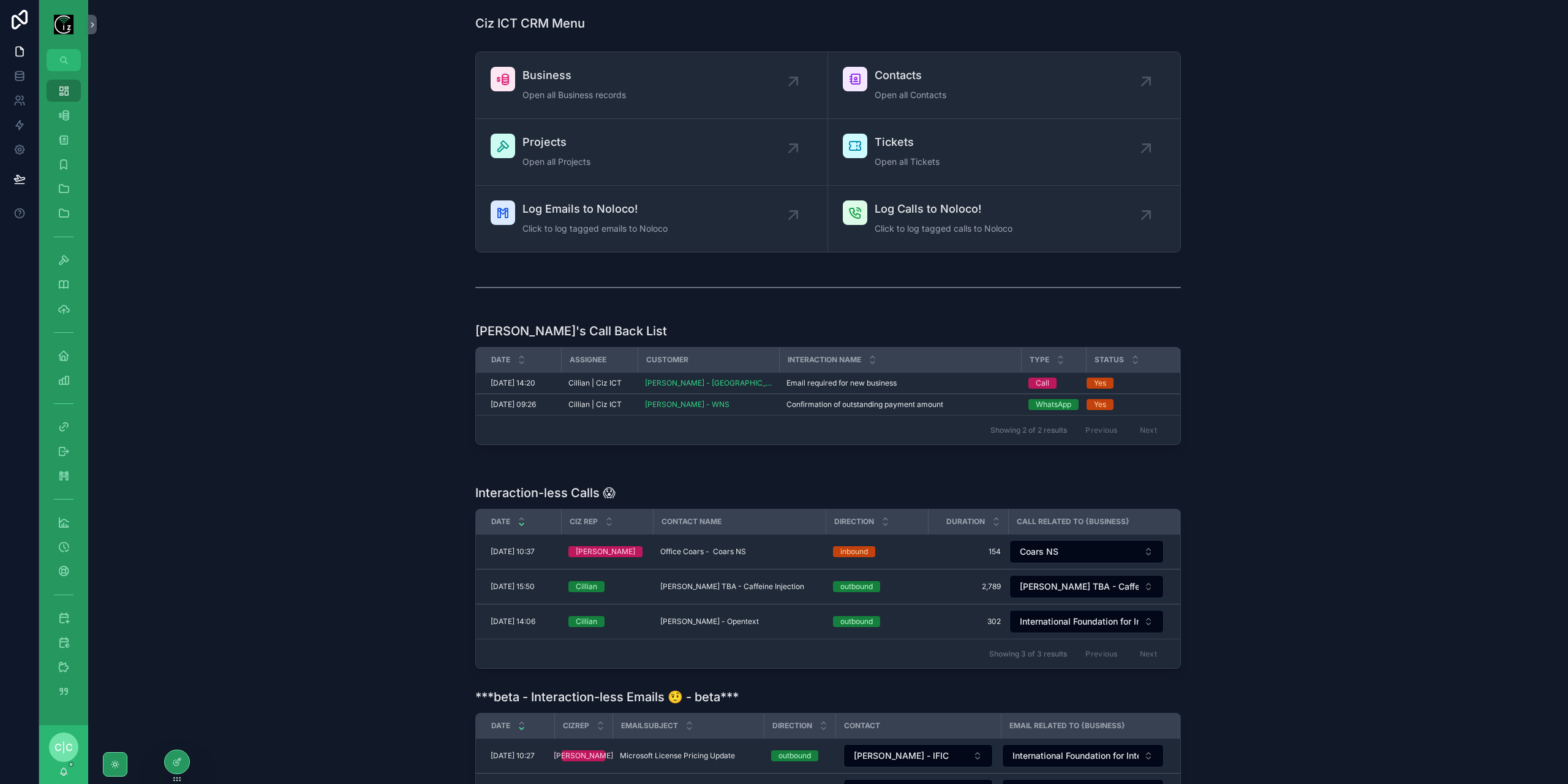
click at [240, 474] on div "Ciz ICT CRM Menu Business Open all Business records Contacts Open all Contacts …" at bounding box center [828, 513] width 1480 height 1026
